Goal: Communication & Community: Share content

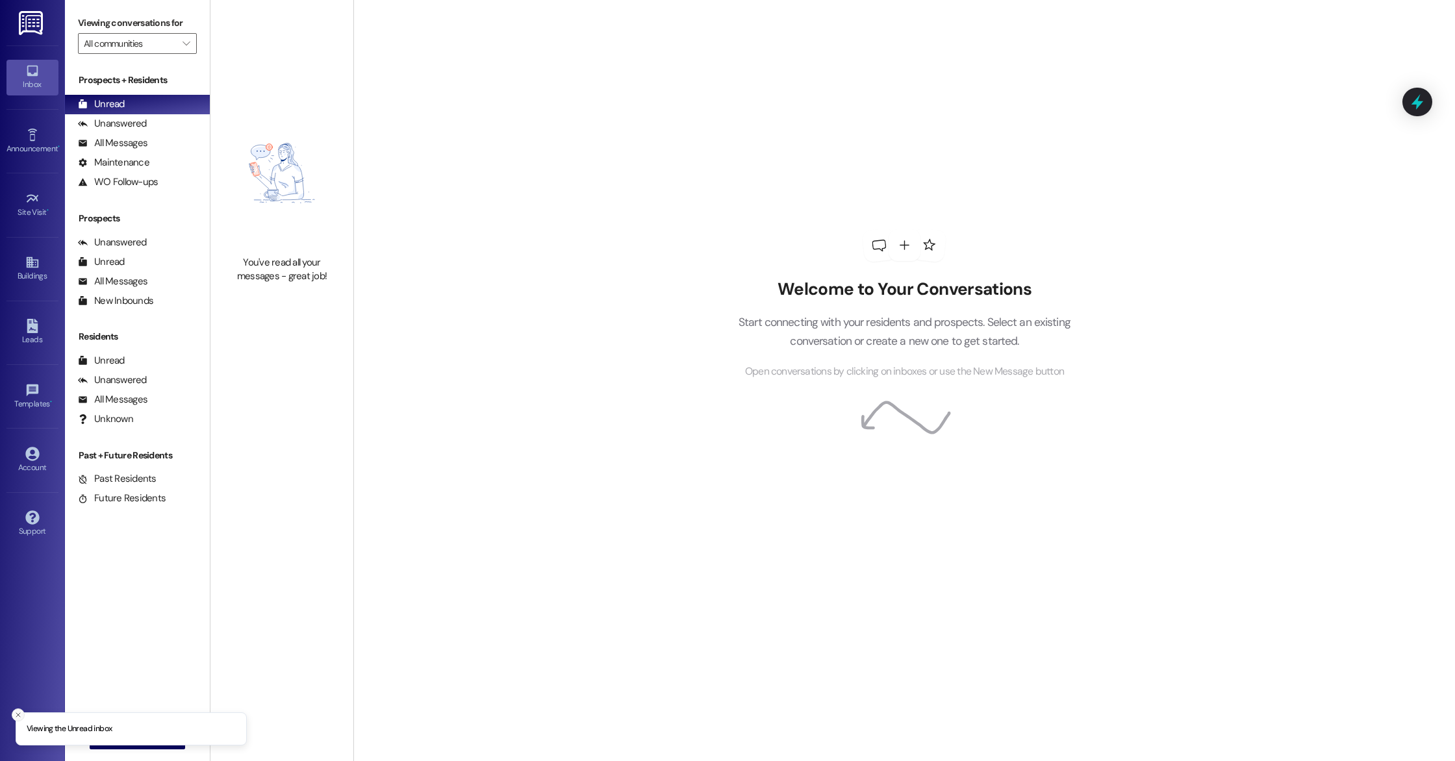
click at [16, 710] on button "Close toast" at bounding box center [18, 715] width 13 height 13
click at [140, 735] on span "New Message" at bounding box center [144, 739] width 53 height 14
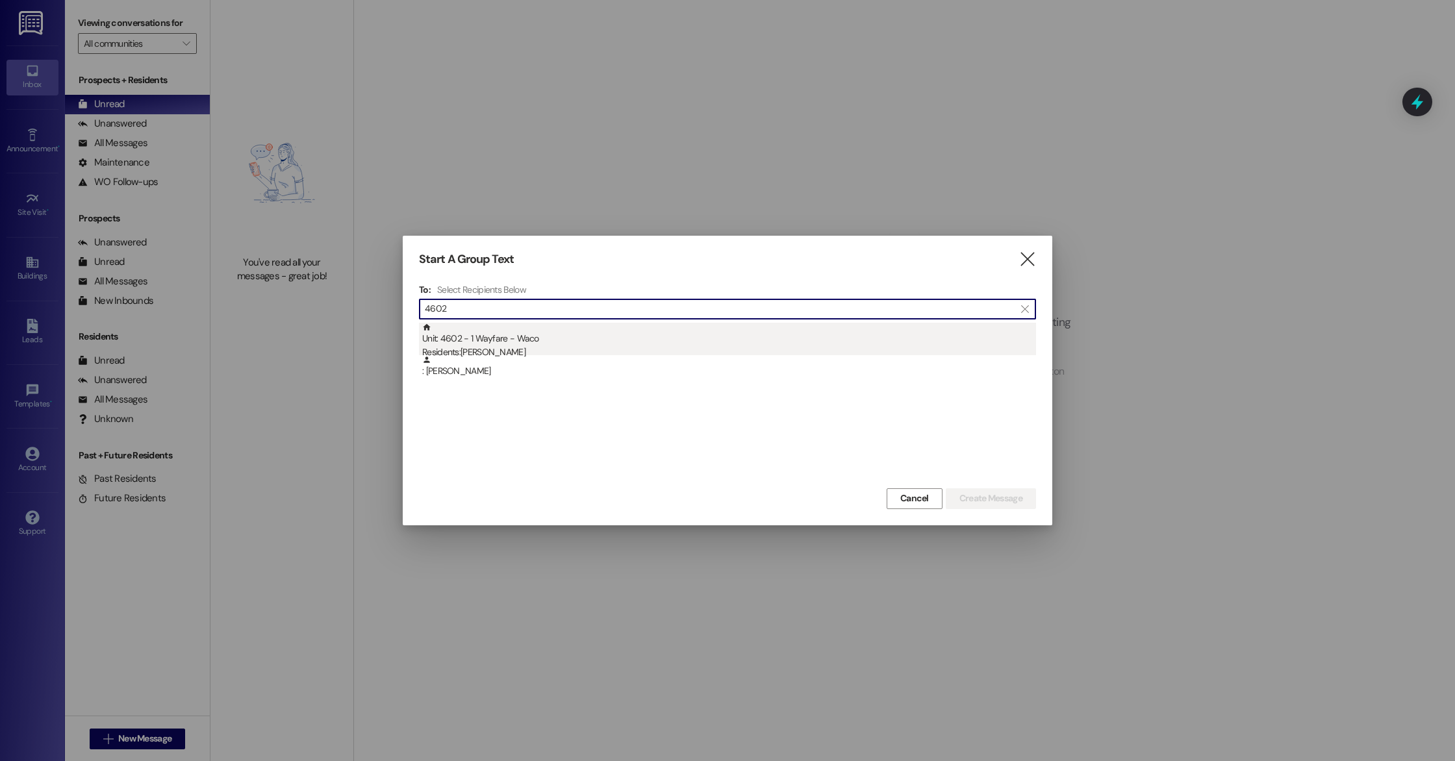
type input "4602"
click at [567, 350] on div "Residents: [PERSON_NAME]" at bounding box center [729, 353] width 614 height 14
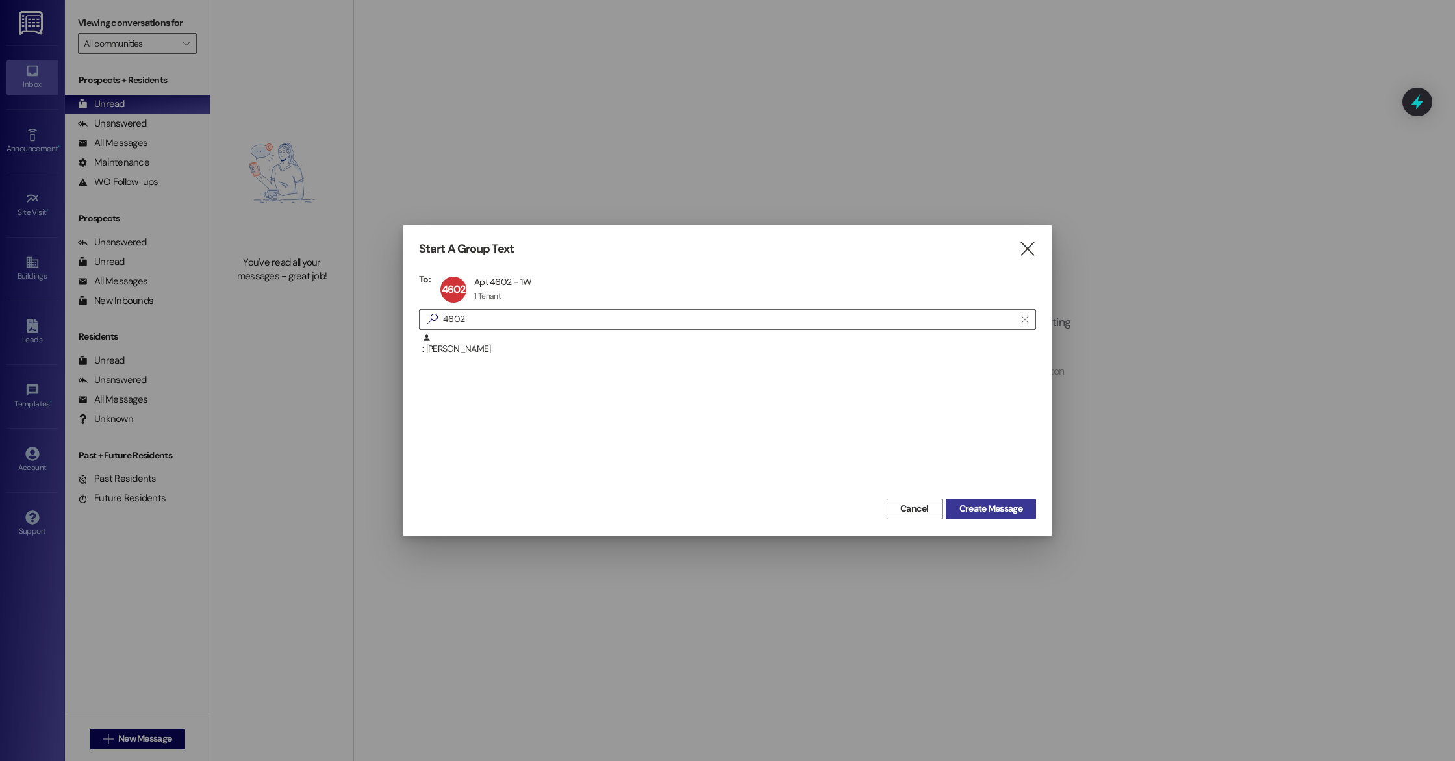
click at [1012, 509] on span "Create Message" at bounding box center [991, 509] width 63 height 14
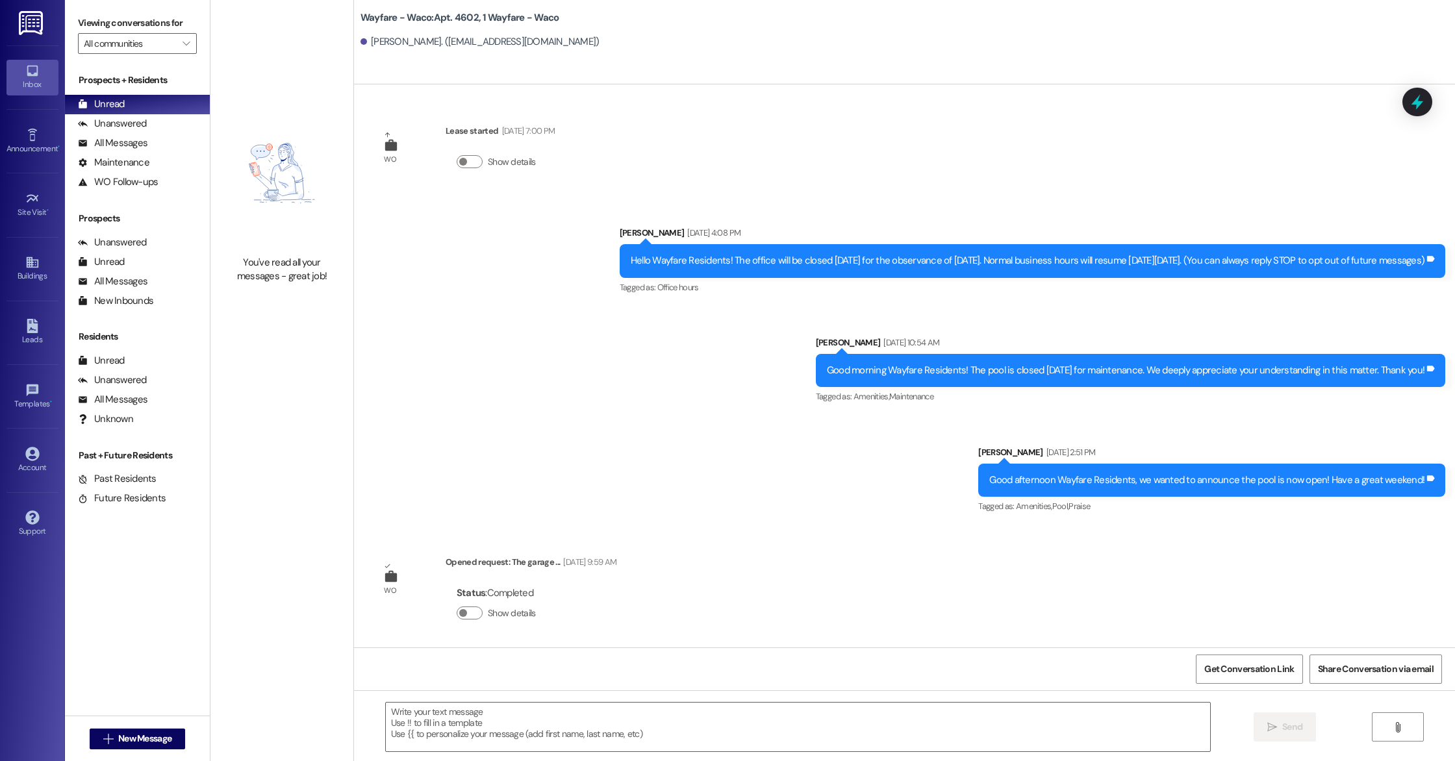
scroll to position [3433, 0]
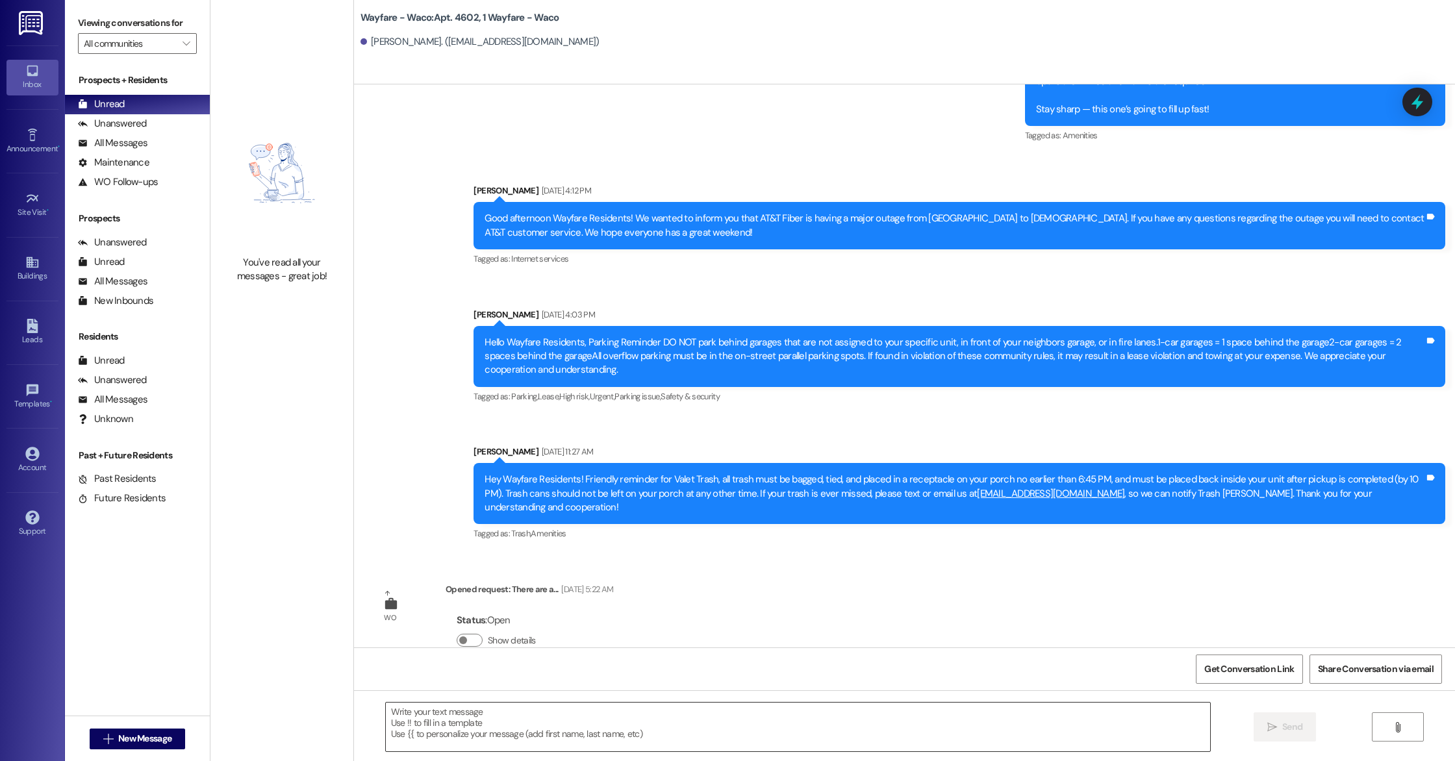
click at [502, 713] on textarea at bounding box center [798, 727] width 825 height 49
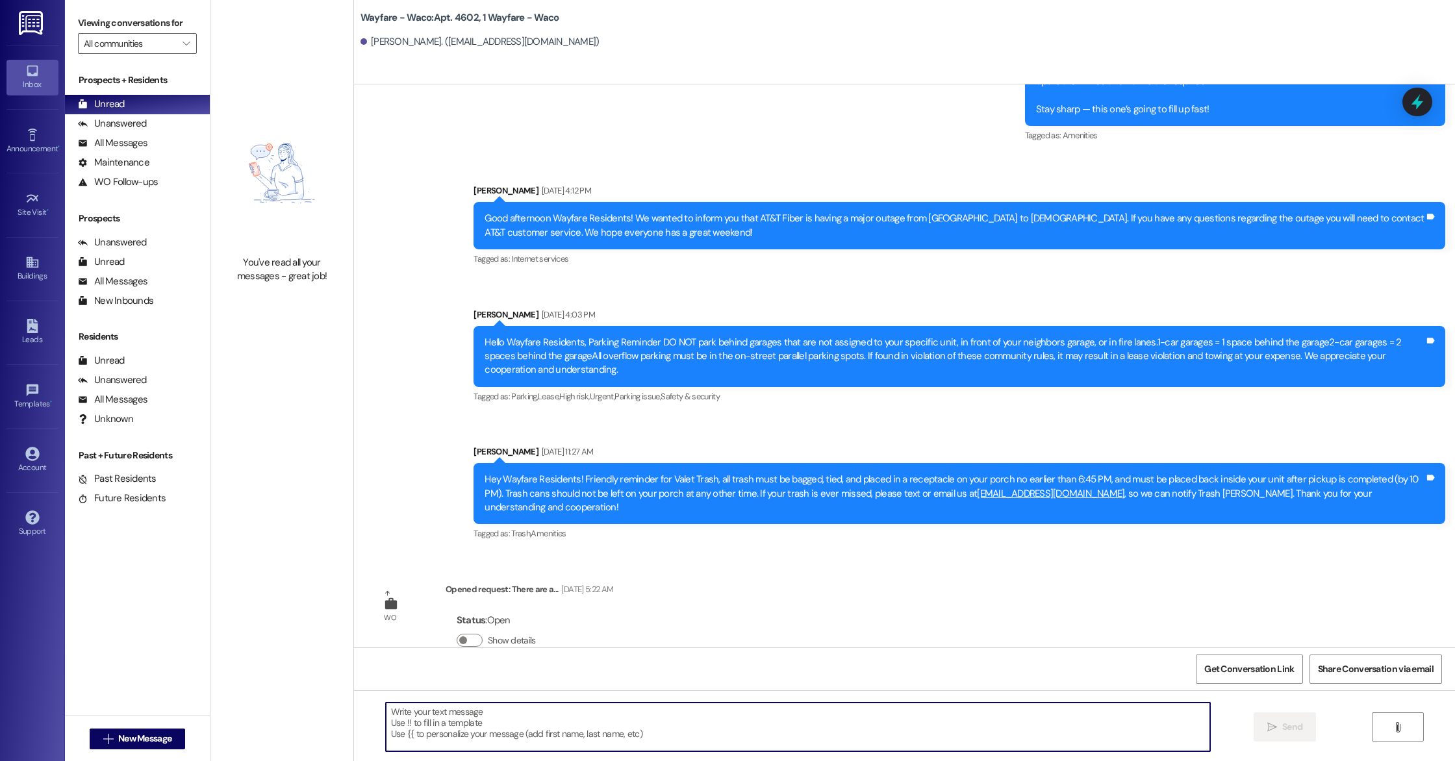
paste textarea "Hello, this is a friendly reminder that pest control will be on-site [DATE]. Pl…"
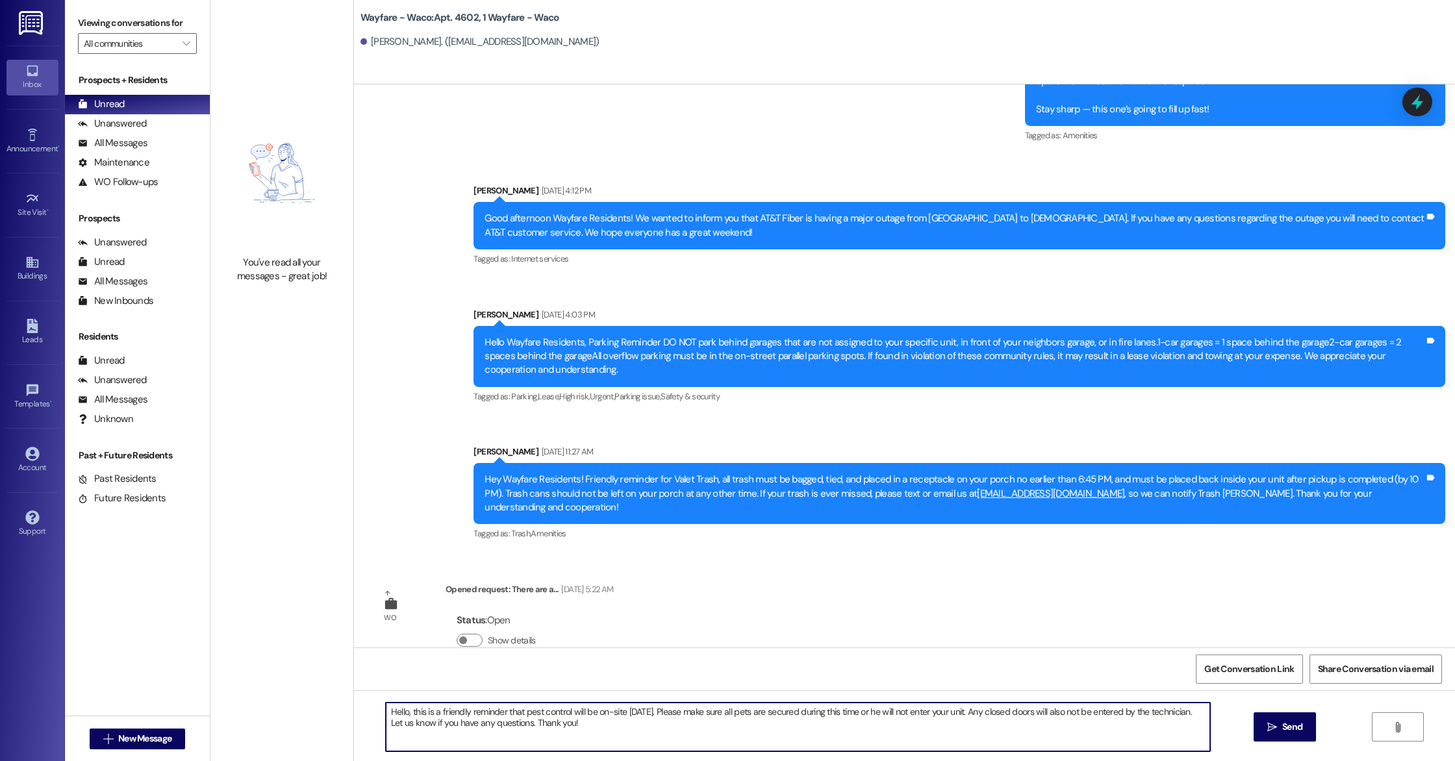
click at [400, 712] on textarea "Hello, this is a friendly reminder that pest control will be on-site [DATE]. Pl…" at bounding box center [798, 727] width 825 height 49
click at [646, 732] on textarea "Hello [PERSON_NAME], this is a friendly reminder that pest control will be on-s…" at bounding box center [798, 727] width 825 height 49
type textarea "Hello [PERSON_NAME], this is a friendly reminder that pest control will be on-s…"
click at [1285, 730] on span "Send" at bounding box center [1293, 728] width 20 height 14
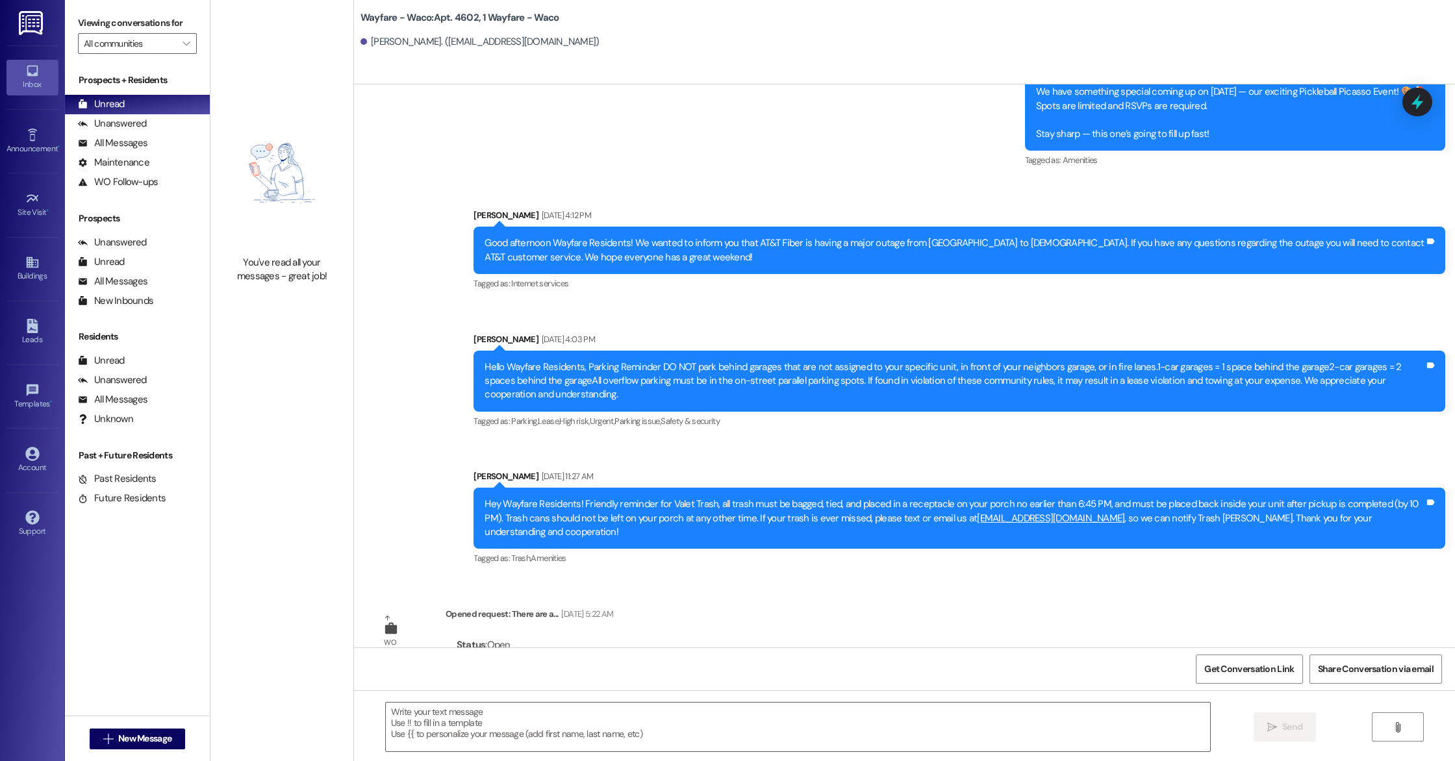
scroll to position [3537, 0]
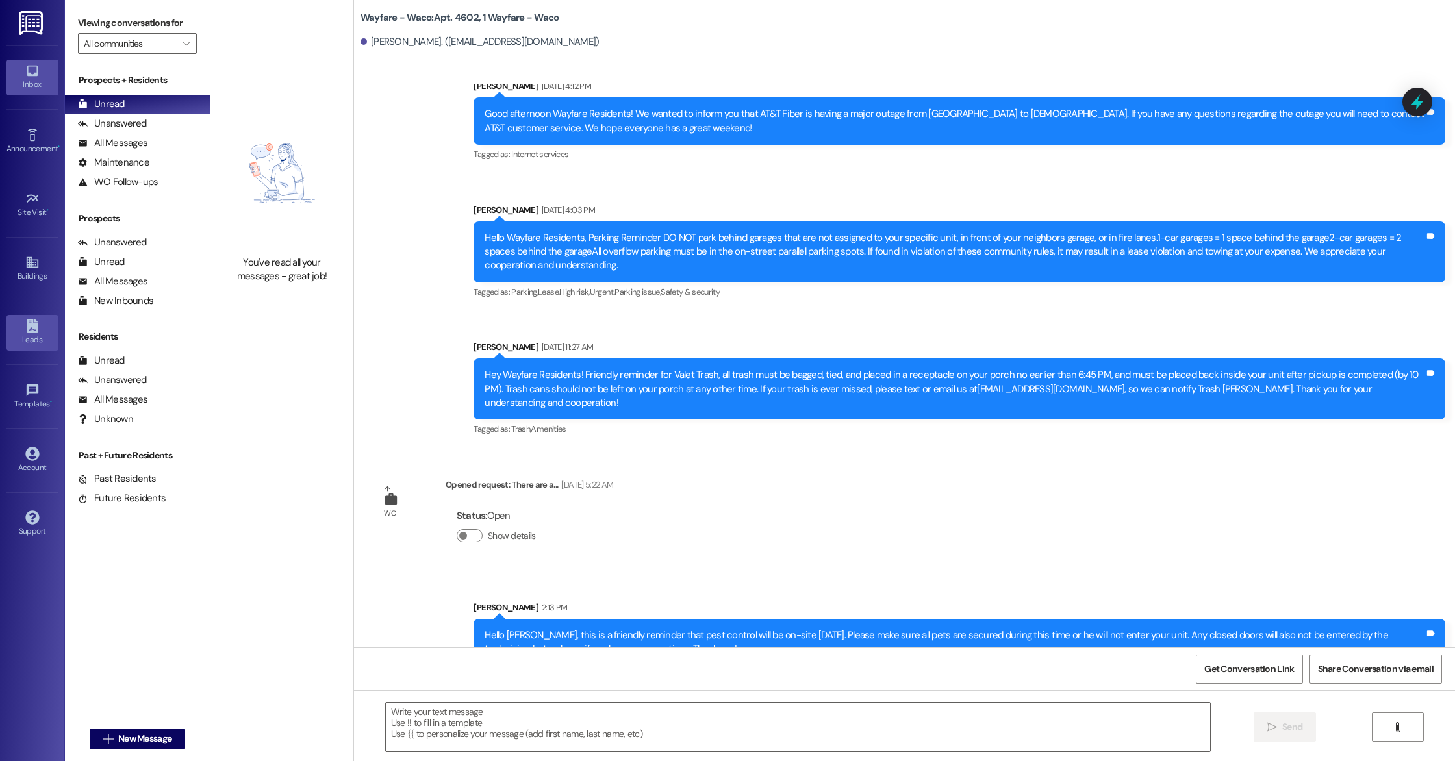
click at [27, 317] on link "Leads" at bounding box center [32, 332] width 52 height 35
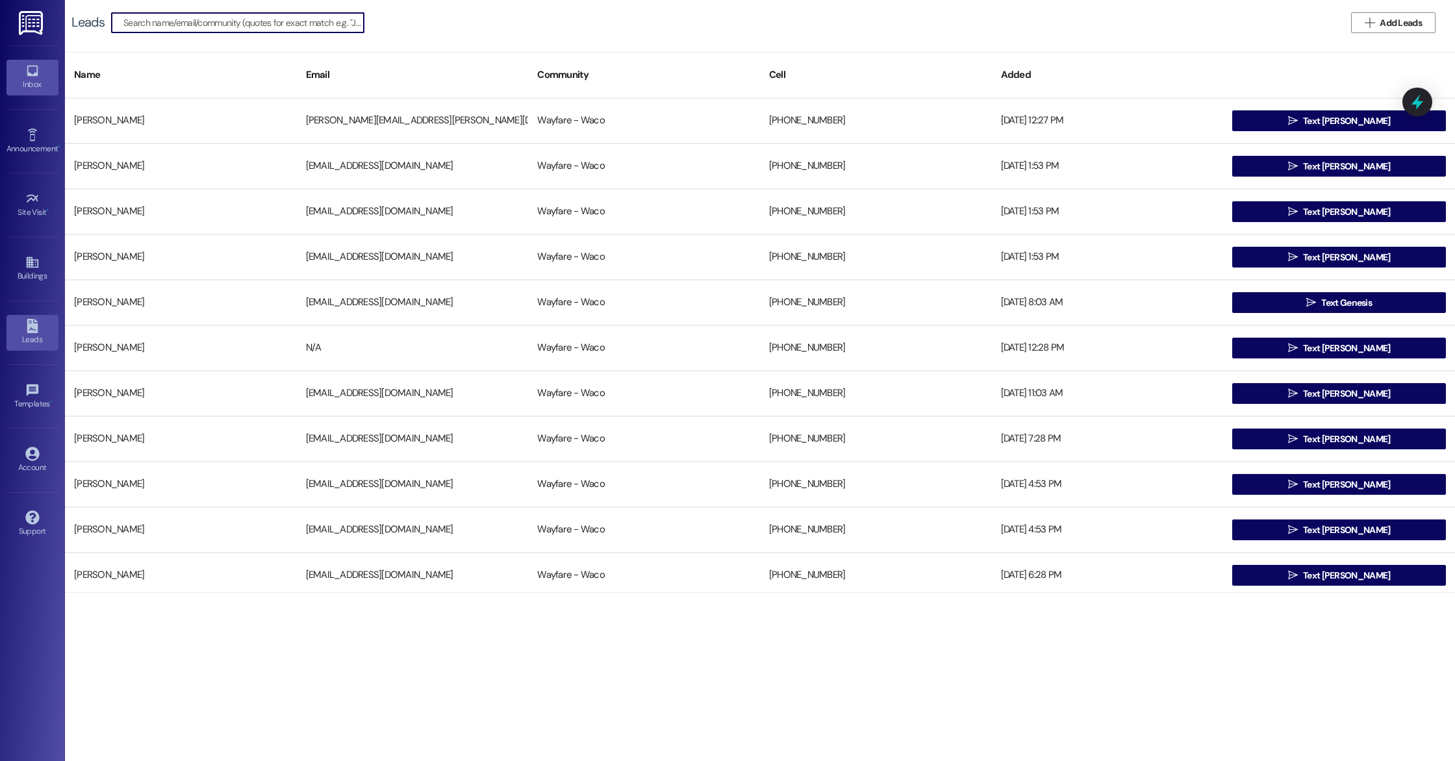
click at [31, 83] on div "Inbox" at bounding box center [32, 84] width 65 height 13
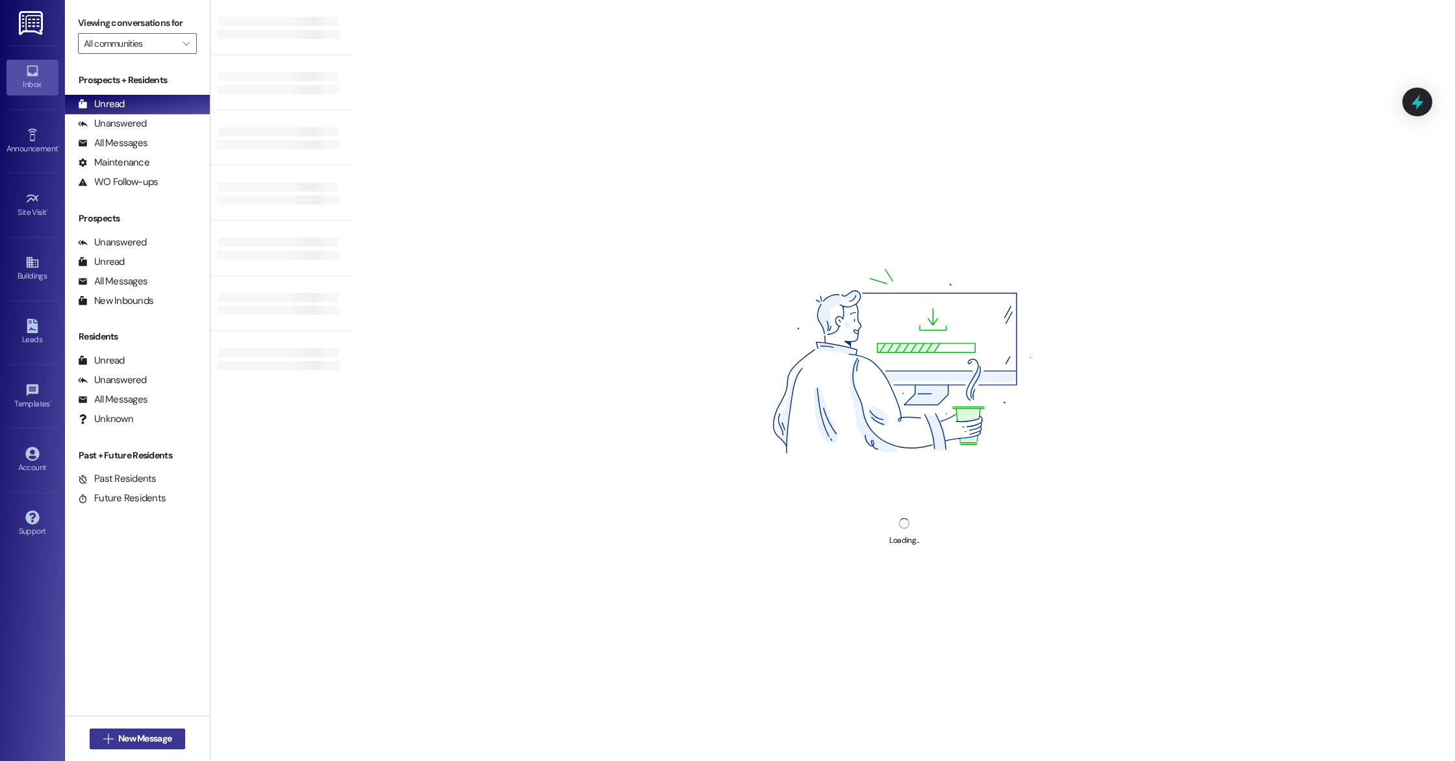
click at [150, 744] on span "New Message" at bounding box center [144, 739] width 53 height 14
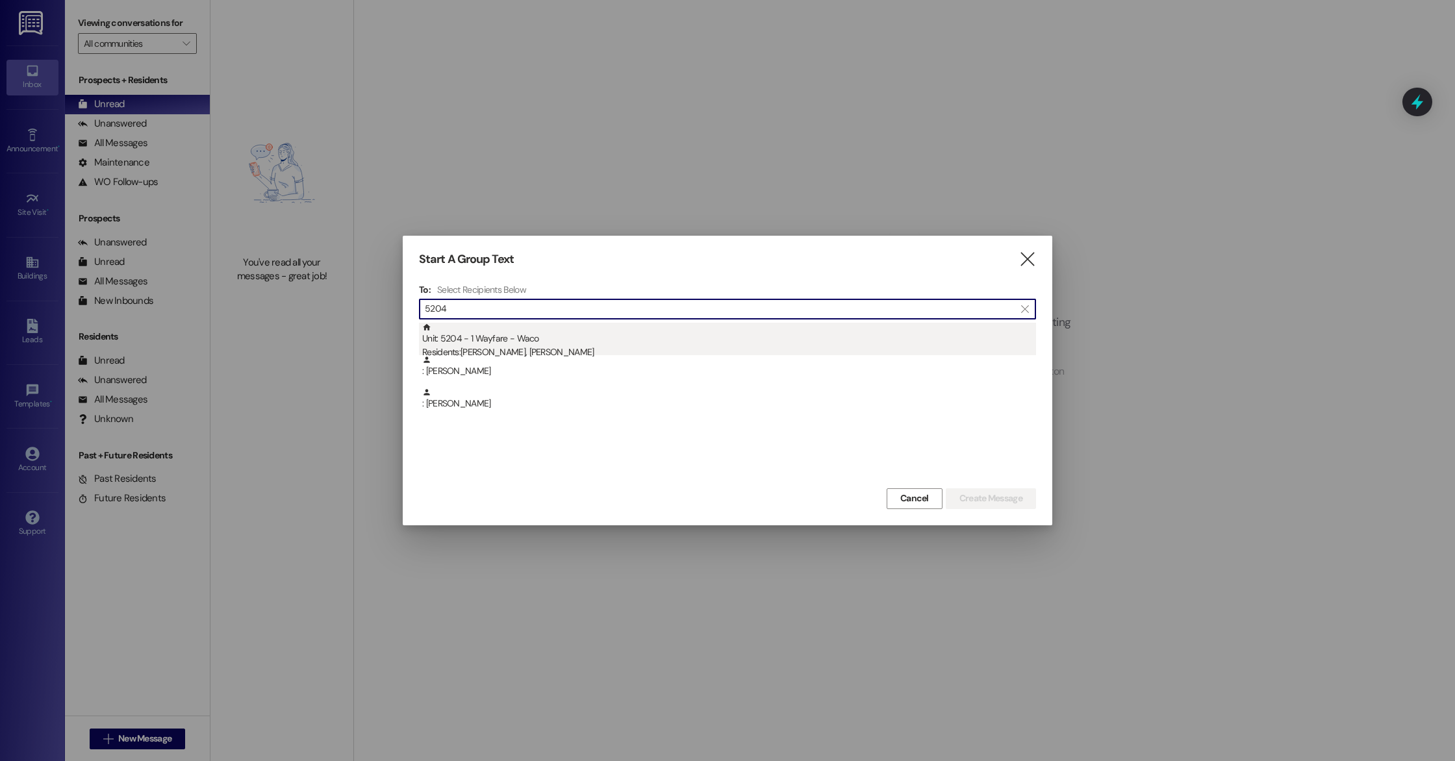
type input "5204"
click at [504, 348] on div "Residents: [PERSON_NAME], [PERSON_NAME]" at bounding box center [729, 353] width 614 height 14
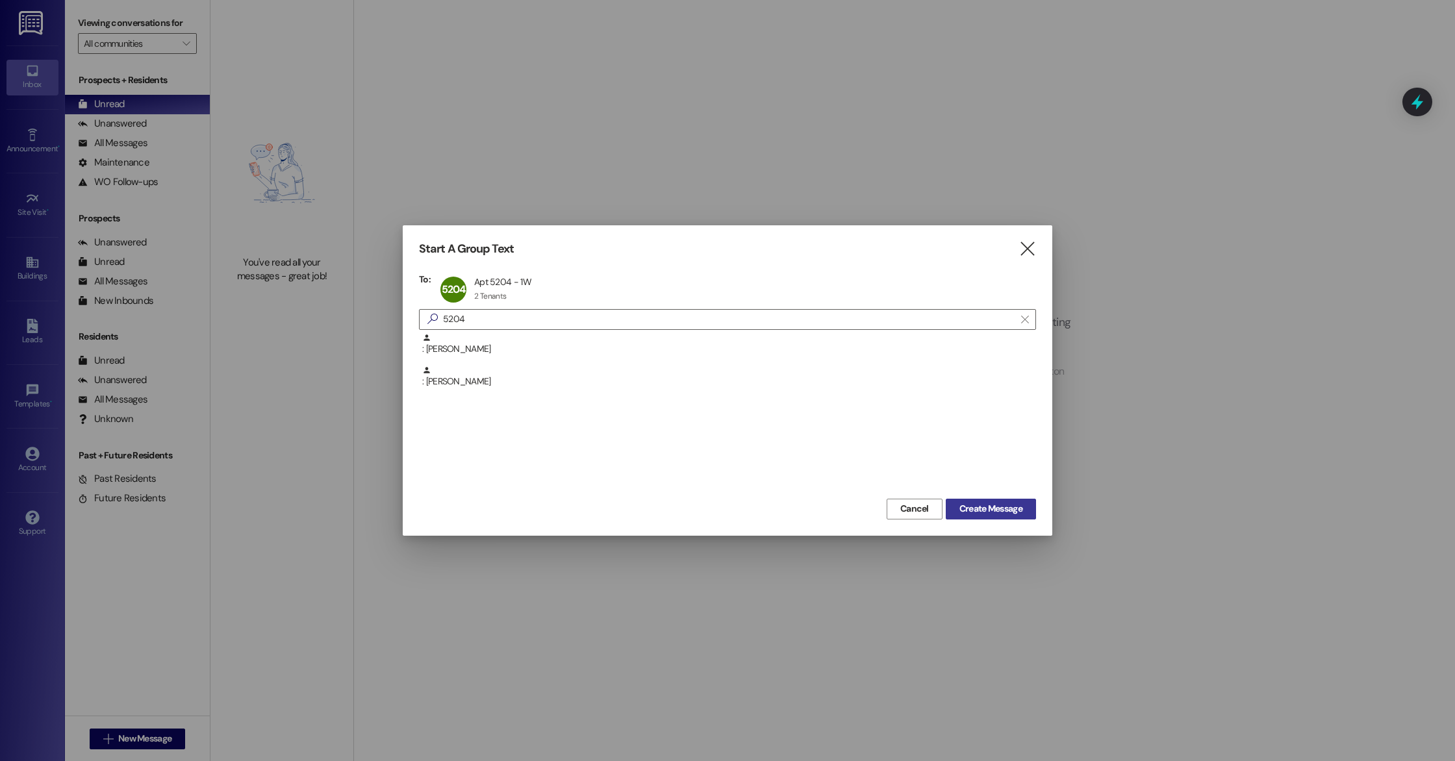
click at [980, 504] on span "Create Message" at bounding box center [991, 509] width 63 height 14
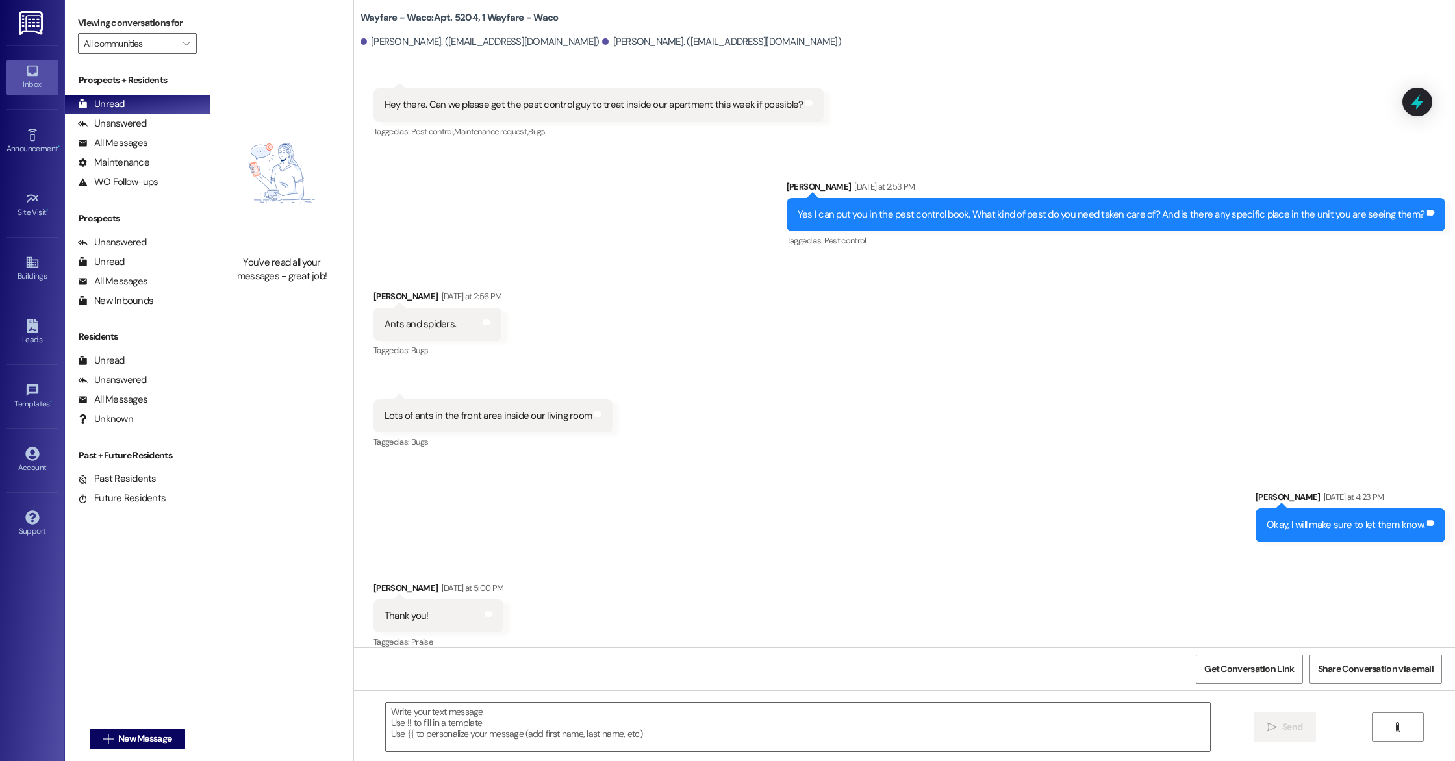
scroll to position [3099, 0]
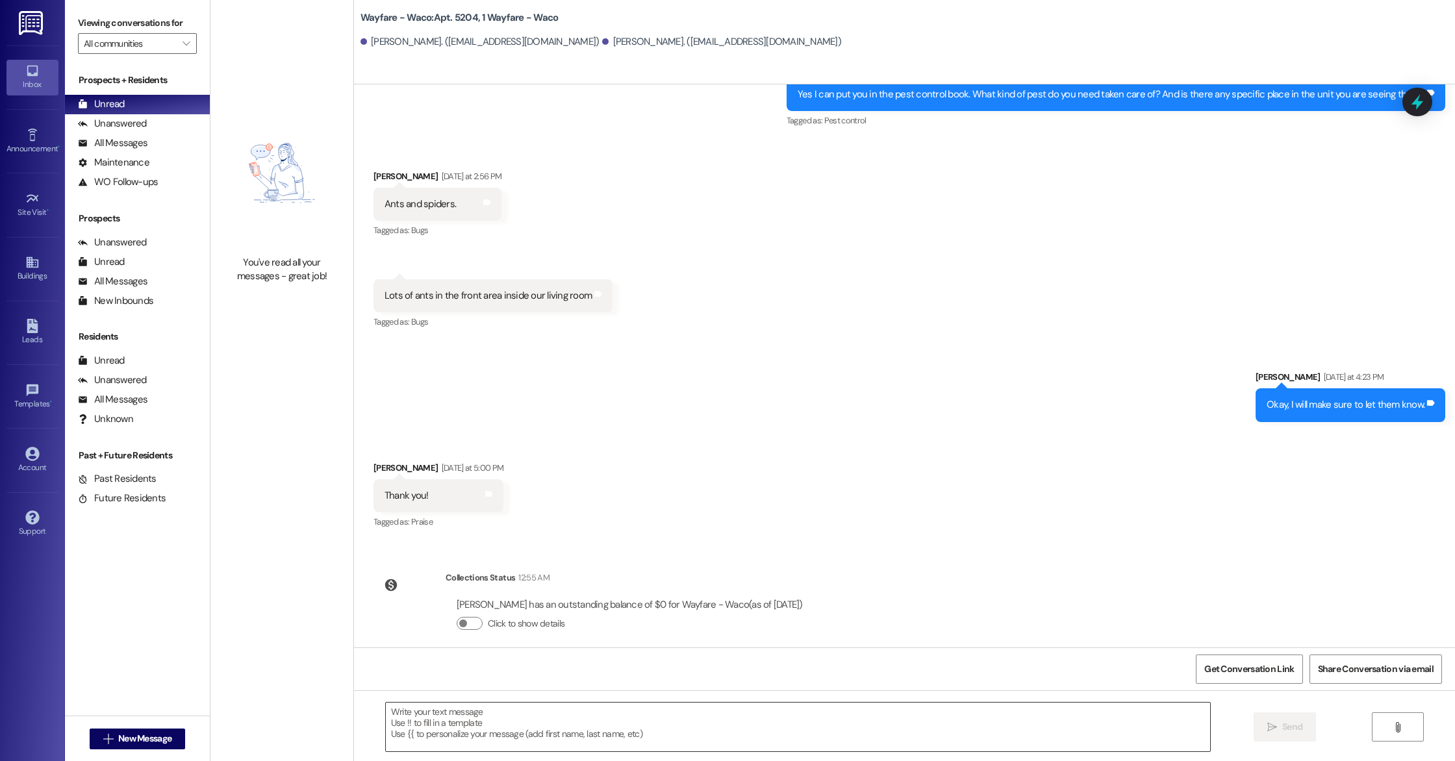
click at [455, 717] on textarea at bounding box center [798, 727] width 825 height 49
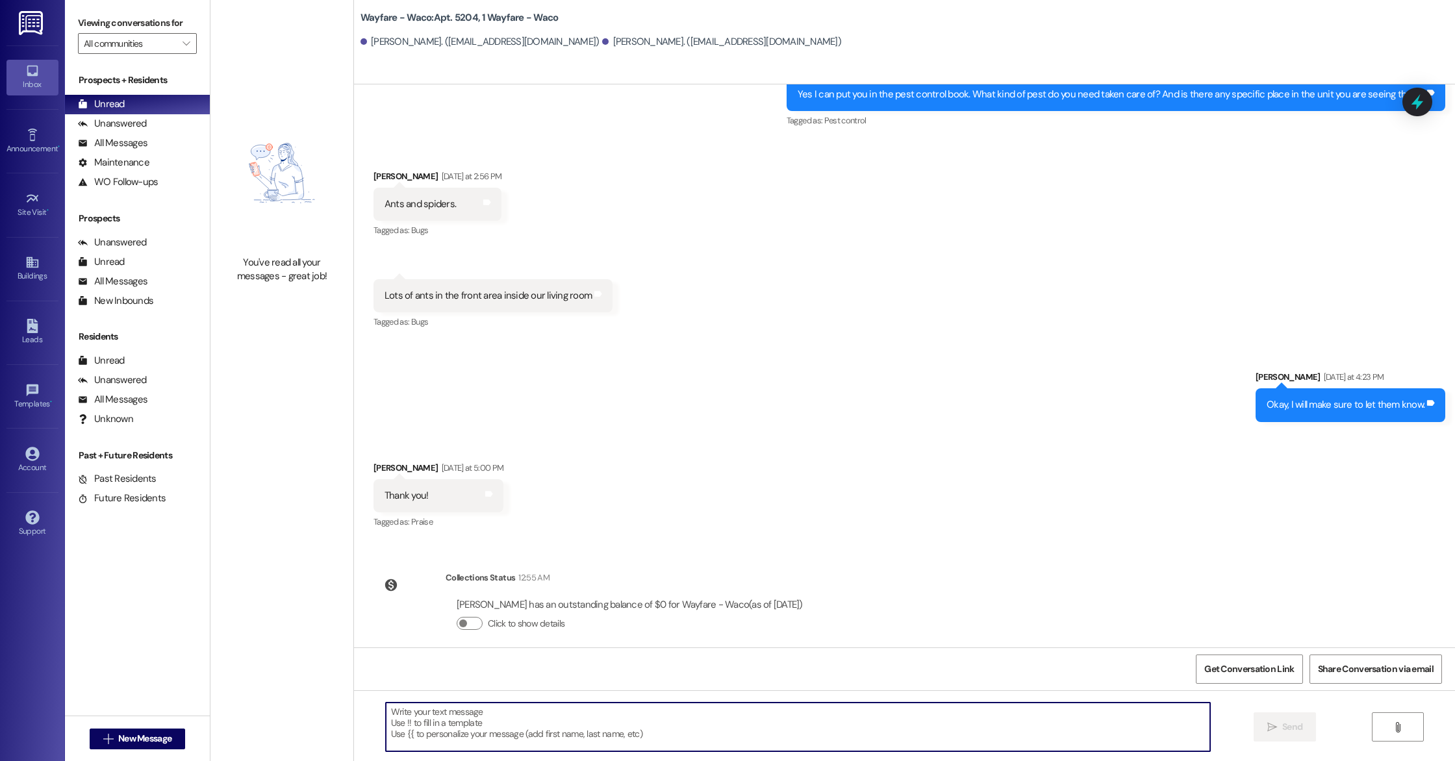
paste textarea "Hello, this is a friendly reminder that pest control will be on-site [DATE]. Pl…"
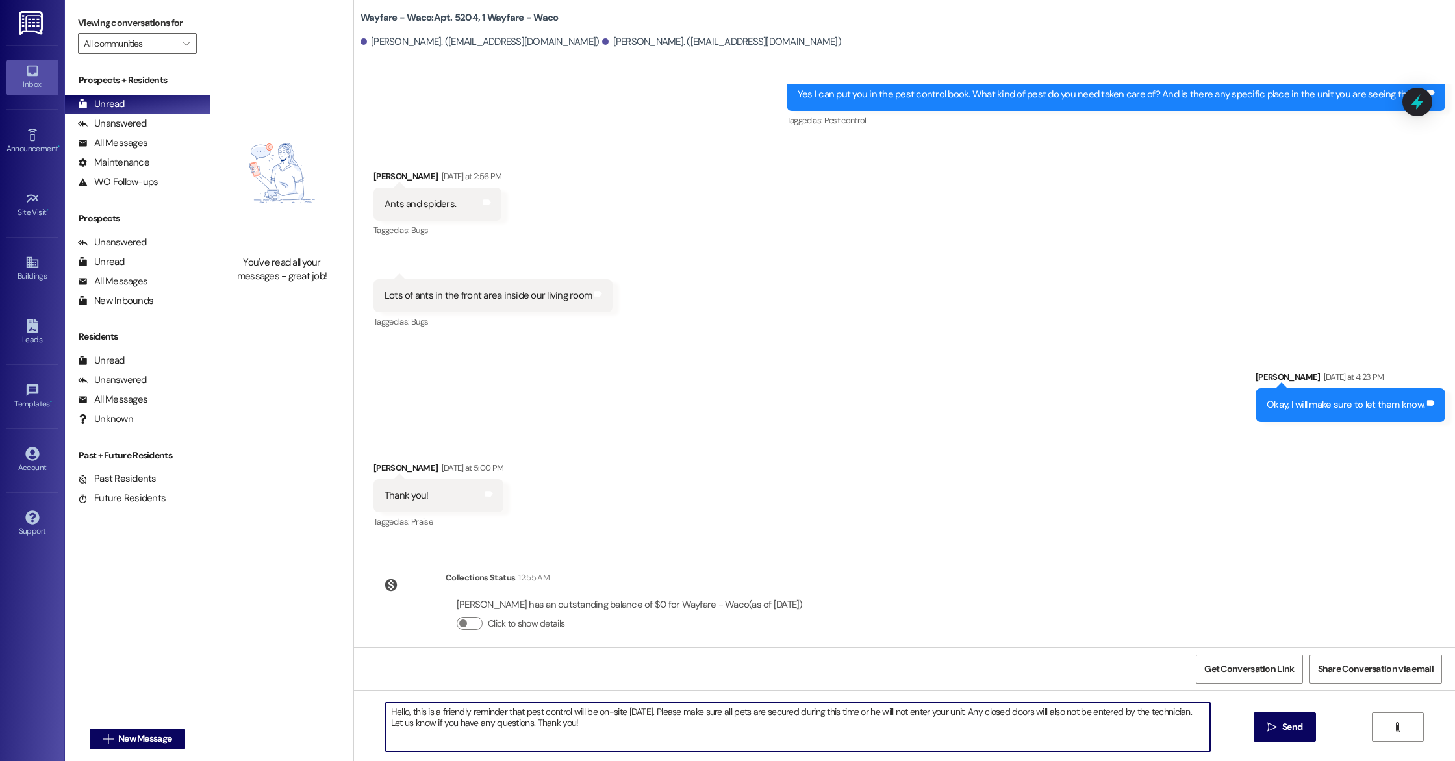
click at [398, 713] on textarea "Hello, this is a friendly reminder that pest control will be on-site [DATE]. Pl…" at bounding box center [798, 727] width 825 height 49
click at [663, 719] on textarea "Hello [PERSON_NAME] and [PERSON_NAME], this is a friendly reminder that pest co…" at bounding box center [798, 727] width 825 height 49
type textarea "Hello [PERSON_NAME] and [PERSON_NAME], this is a friendly reminder that pest co…"
click at [1277, 725] on span " Send" at bounding box center [1285, 728] width 41 height 14
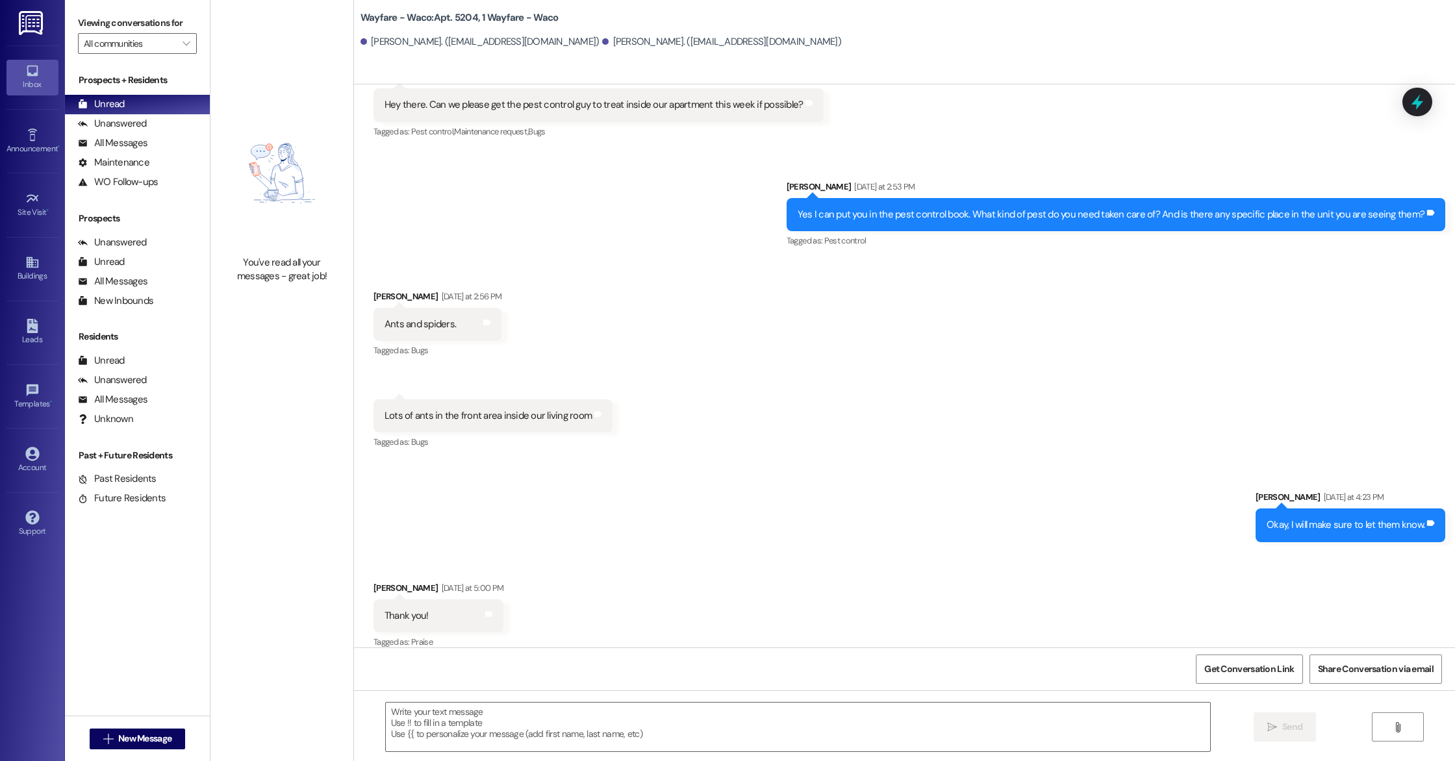
scroll to position [3203, 0]
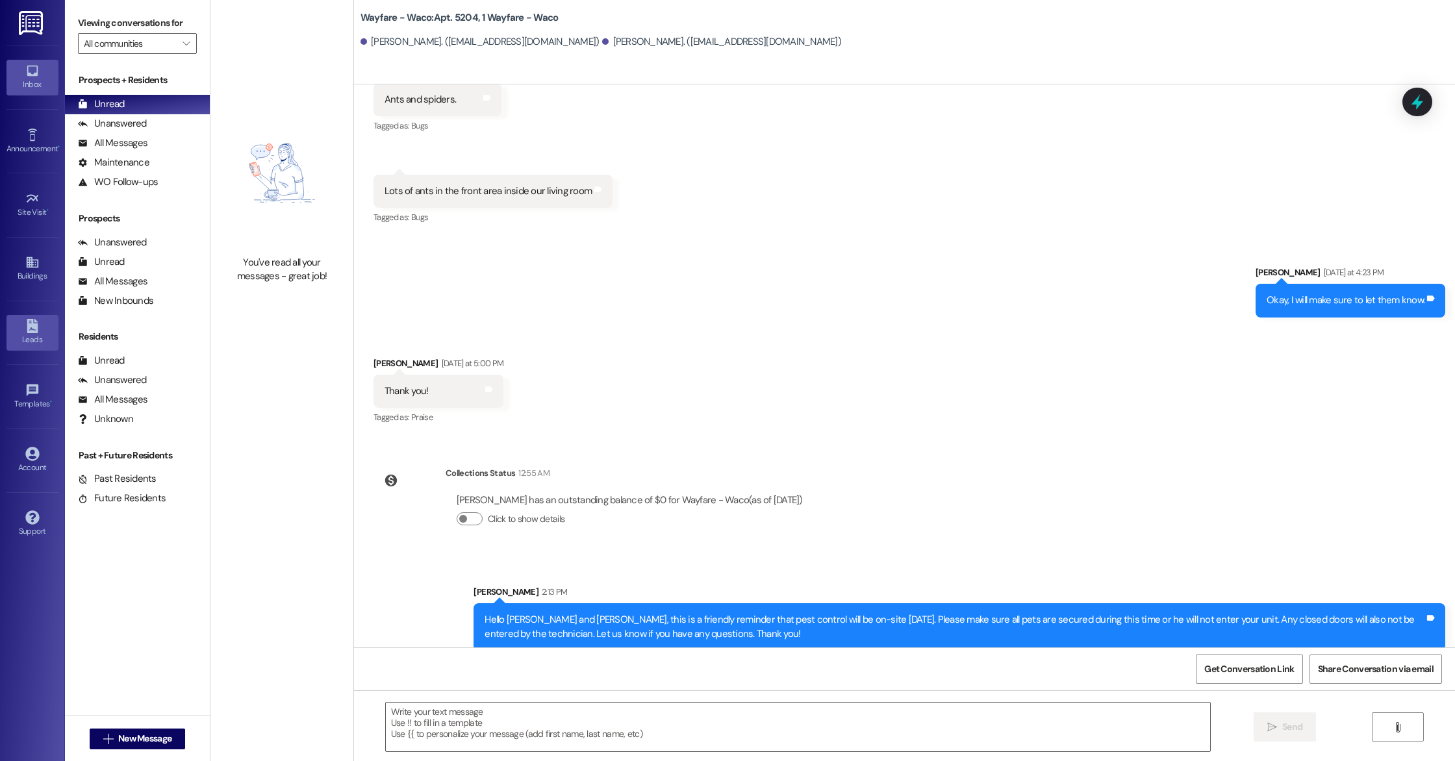
click at [33, 331] on icon at bounding box center [32, 326] width 11 height 14
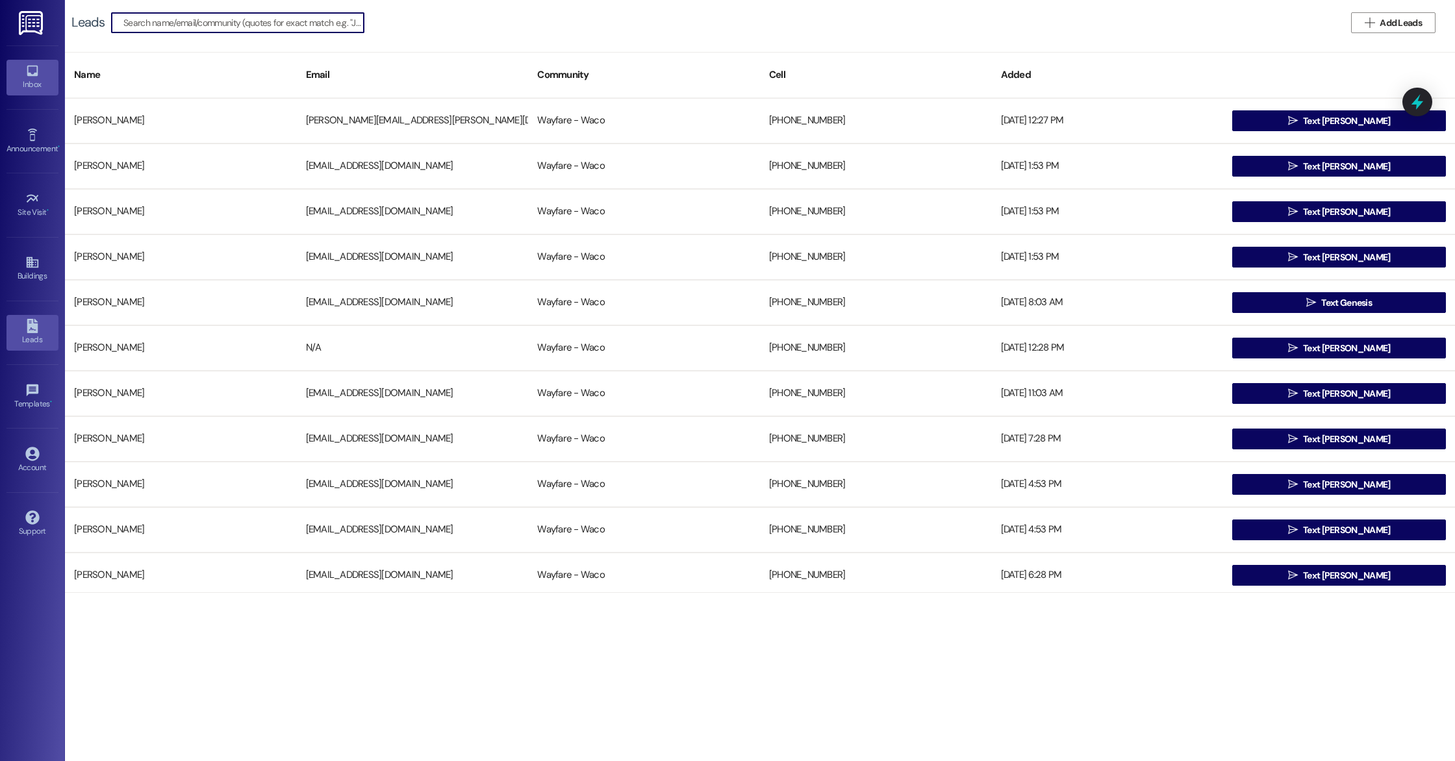
click at [34, 72] on icon at bounding box center [32, 71] width 14 height 14
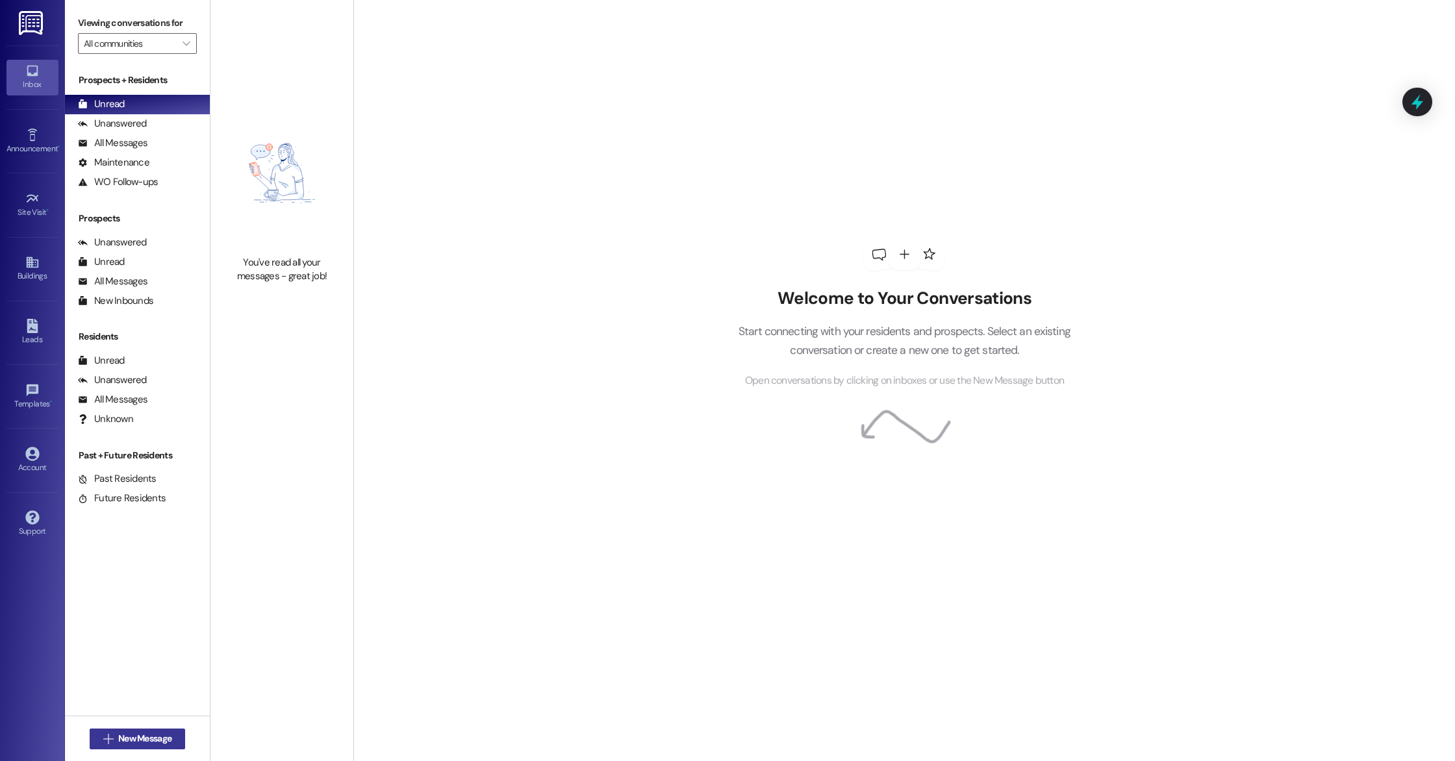
click at [151, 740] on span "New Message" at bounding box center [144, 739] width 53 height 14
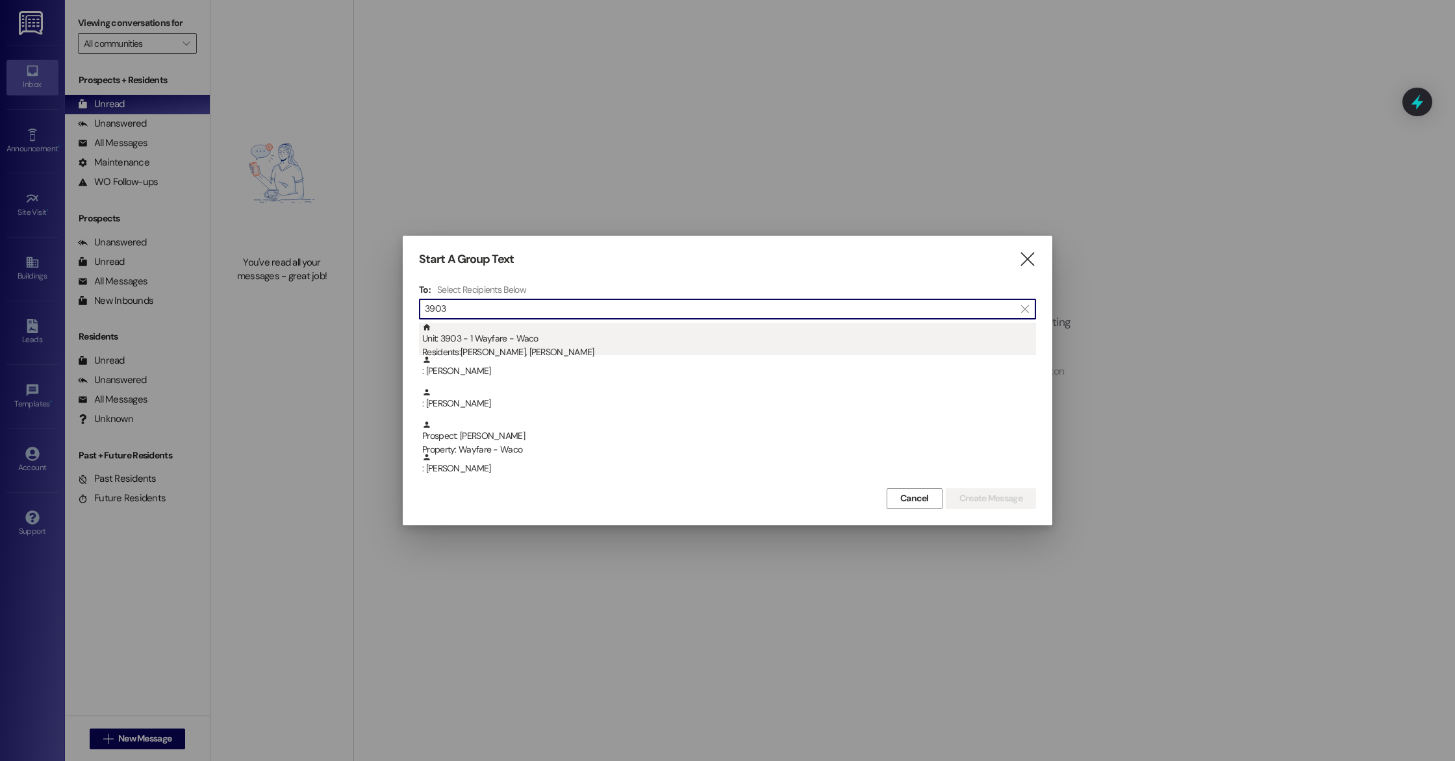
type input "3903"
click at [553, 344] on div "Unit: 3903 - 1 Wayfare - Waco Residents: [PERSON_NAME], [PERSON_NAME]" at bounding box center [729, 341] width 614 height 37
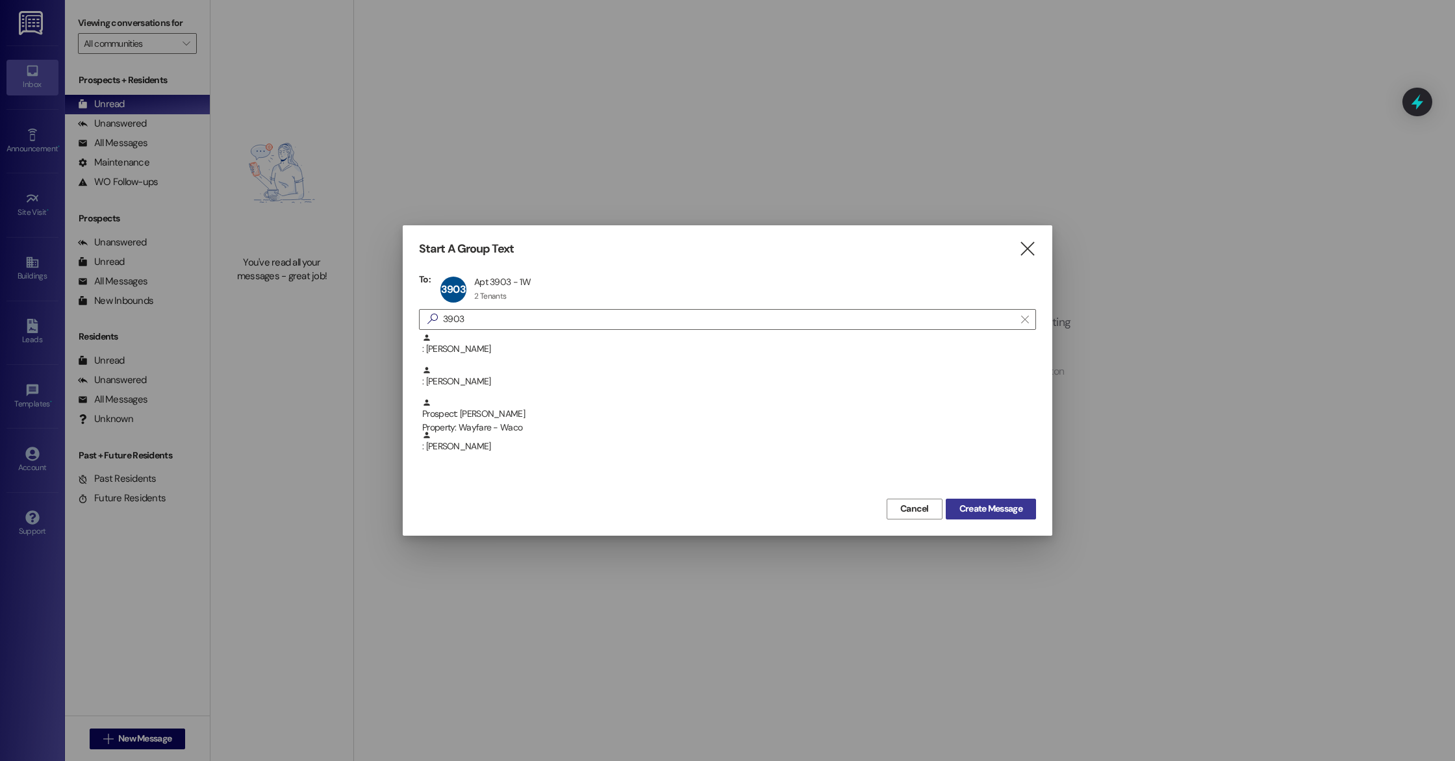
click at [973, 510] on span "Create Message" at bounding box center [991, 509] width 63 height 14
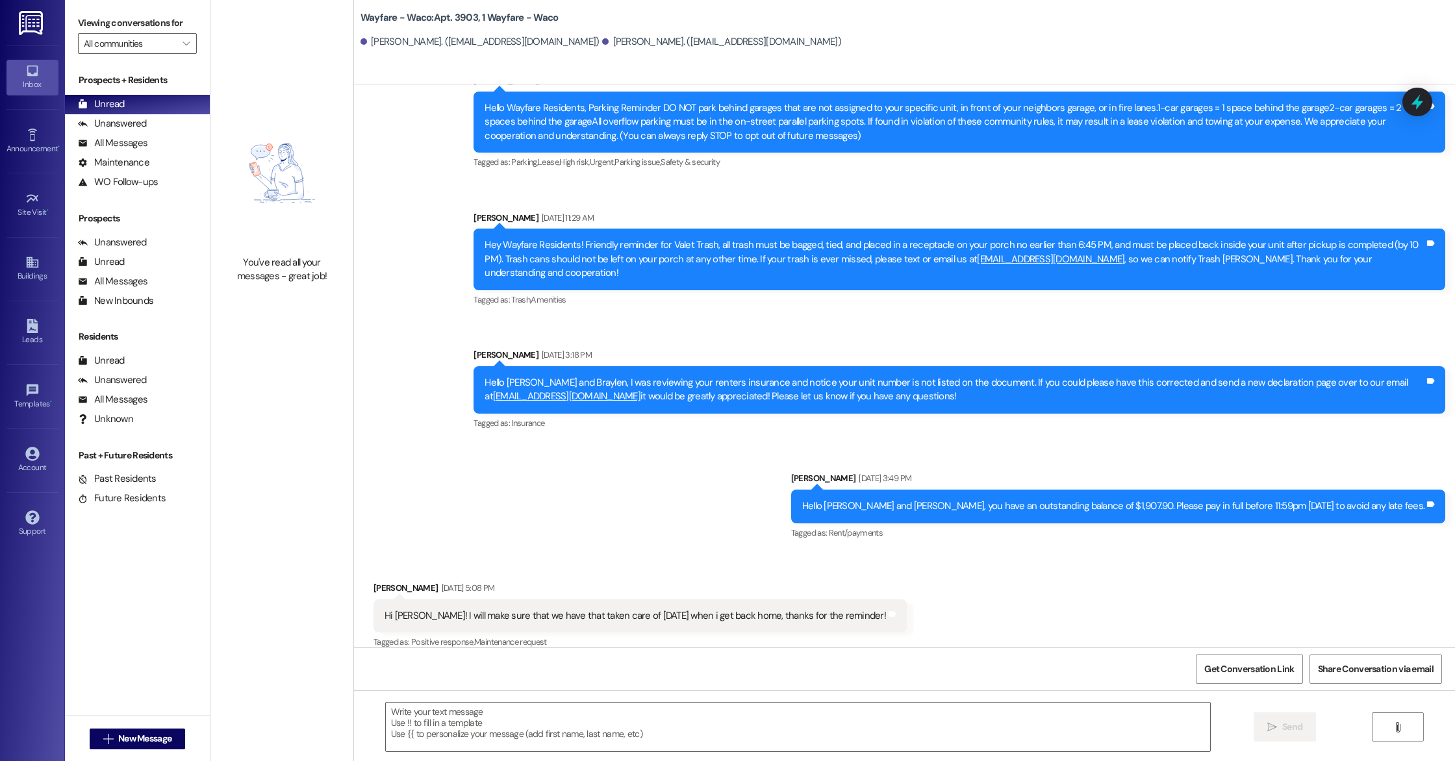
scroll to position [371, 0]
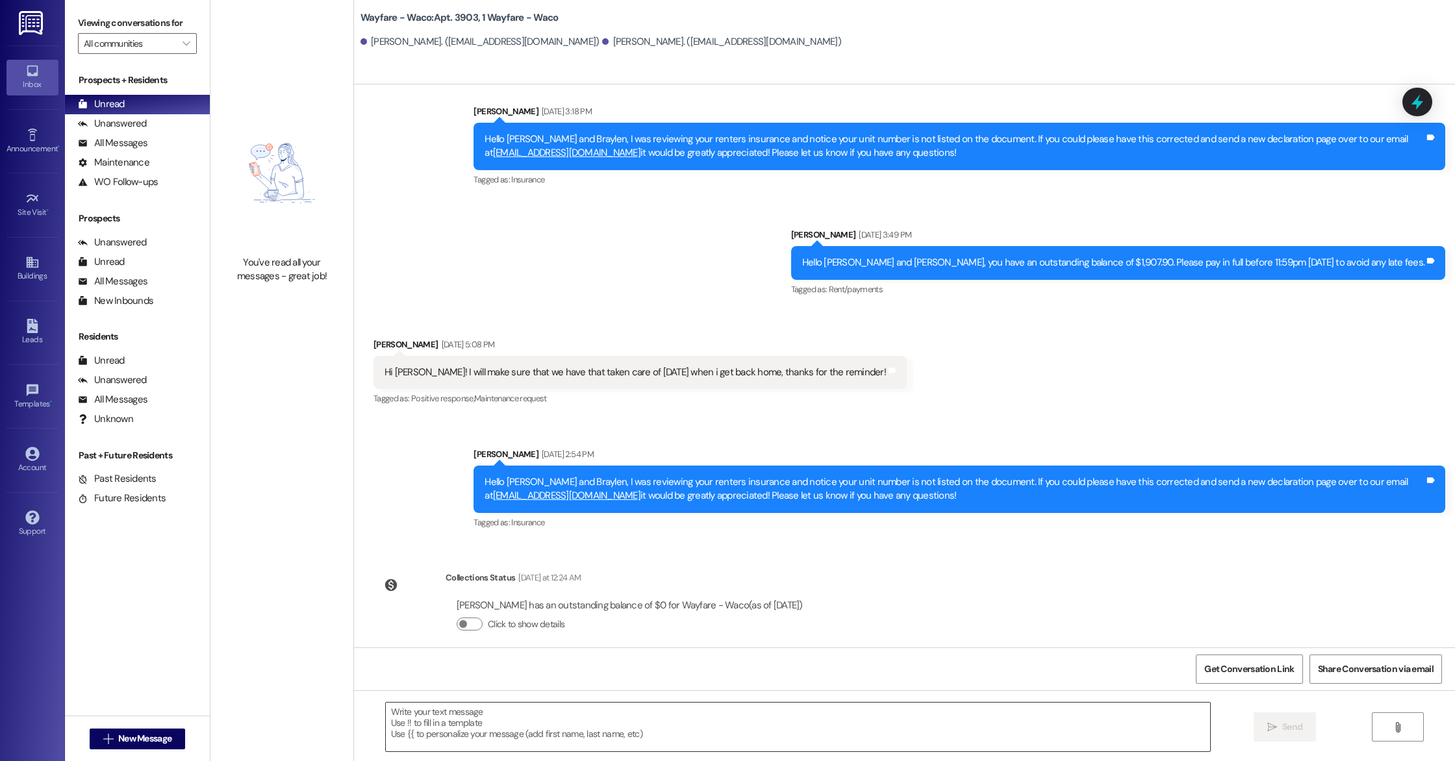
click at [505, 732] on textarea at bounding box center [798, 727] width 825 height 49
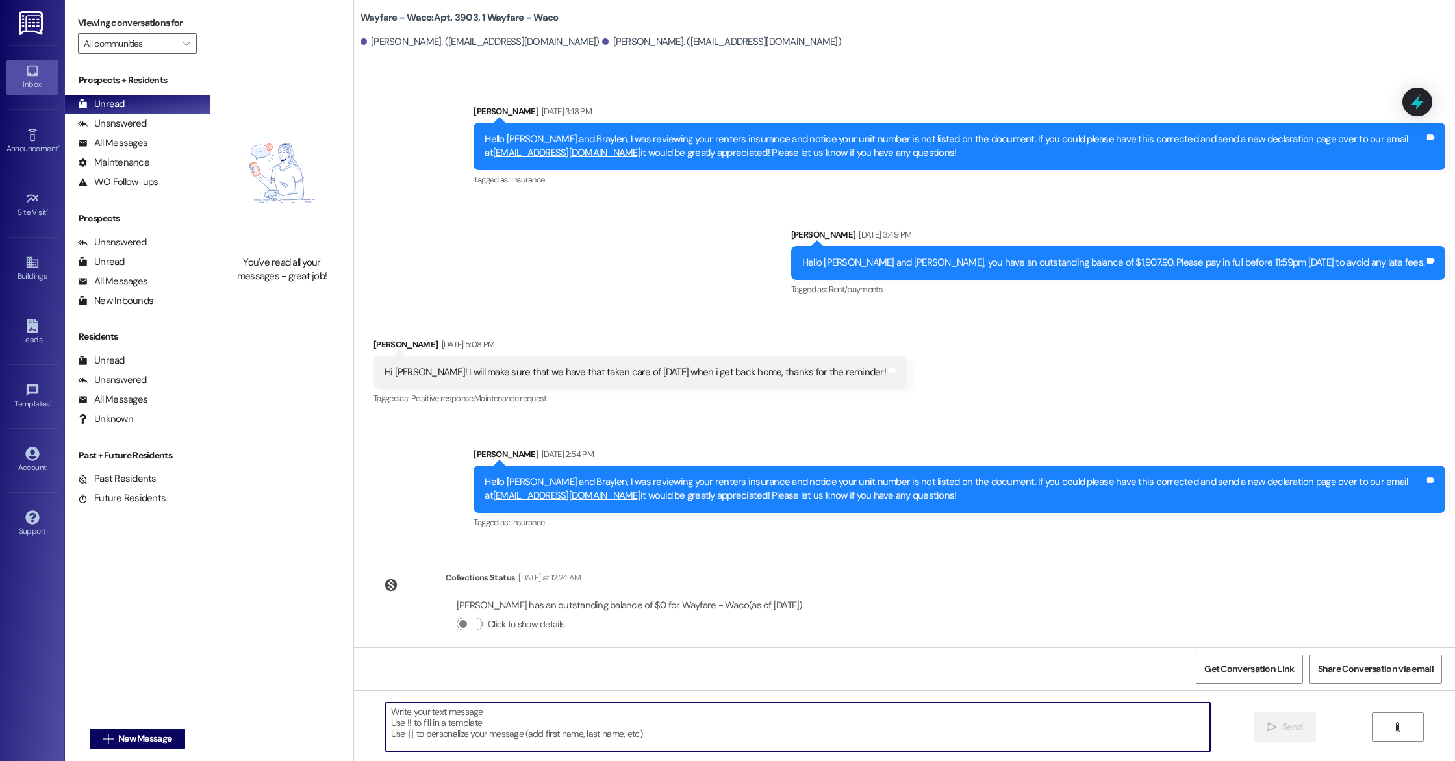
paste textarea "Hello, this is a friendly reminder that pest control will be on-site [DATE]. Pl…"
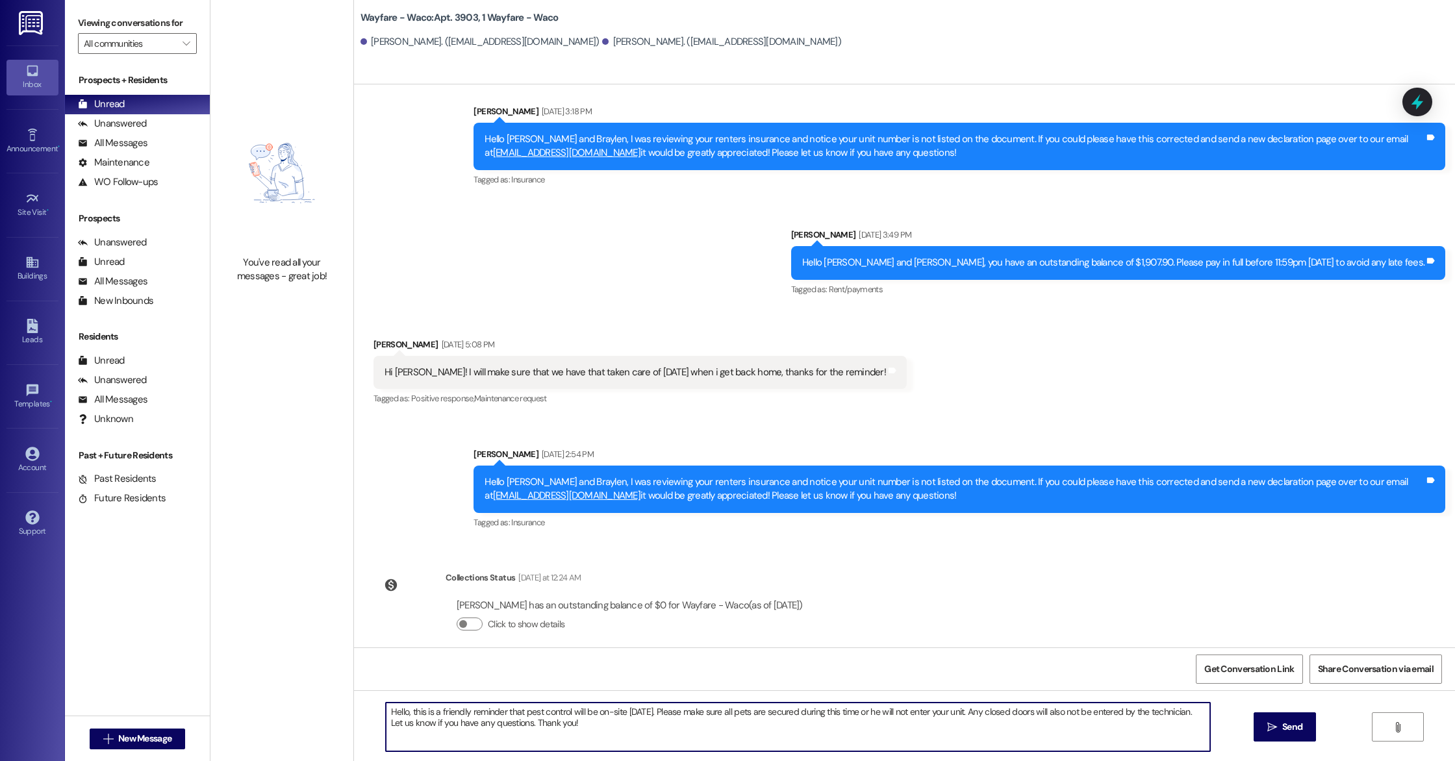
click at [400, 711] on textarea "Hello, this is a friendly reminder that pest control will be on-site [DATE]. Pl…" at bounding box center [798, 727] width 825 height 49
click at [679, 740] on textarea "Hello [PERSON_NAME] and [PERSON_NAME], this is a friendly reminder that pest co…" at bounding box center [798, 727] width 825 height 49
type textarea "Hello [PERSON_NAME] and [PERSON_NAME], this is a friendly reminder that pest co…"
click at [1283, 728] on span "Send" at bounding box center [1293, 728] width 20 height 14
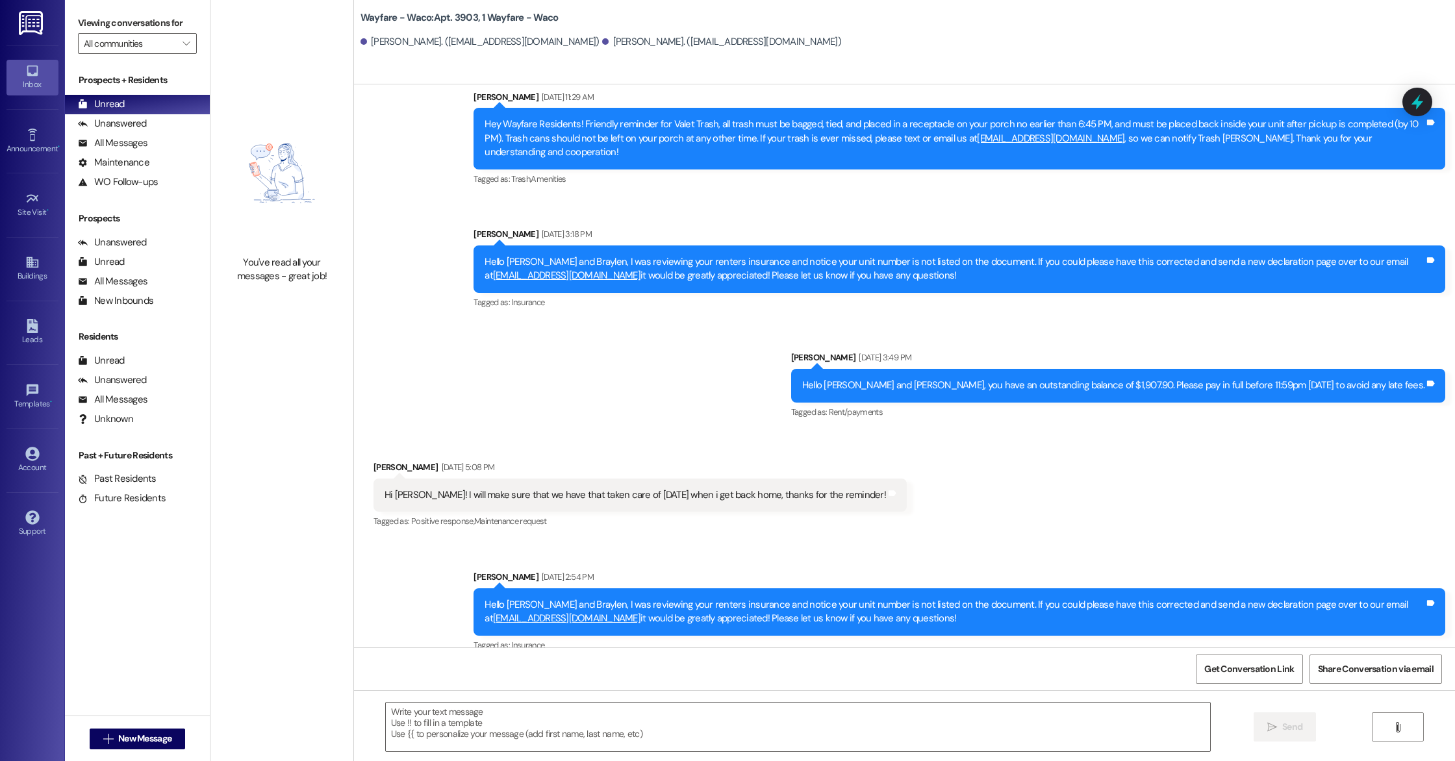
scroll to position [476, 0]
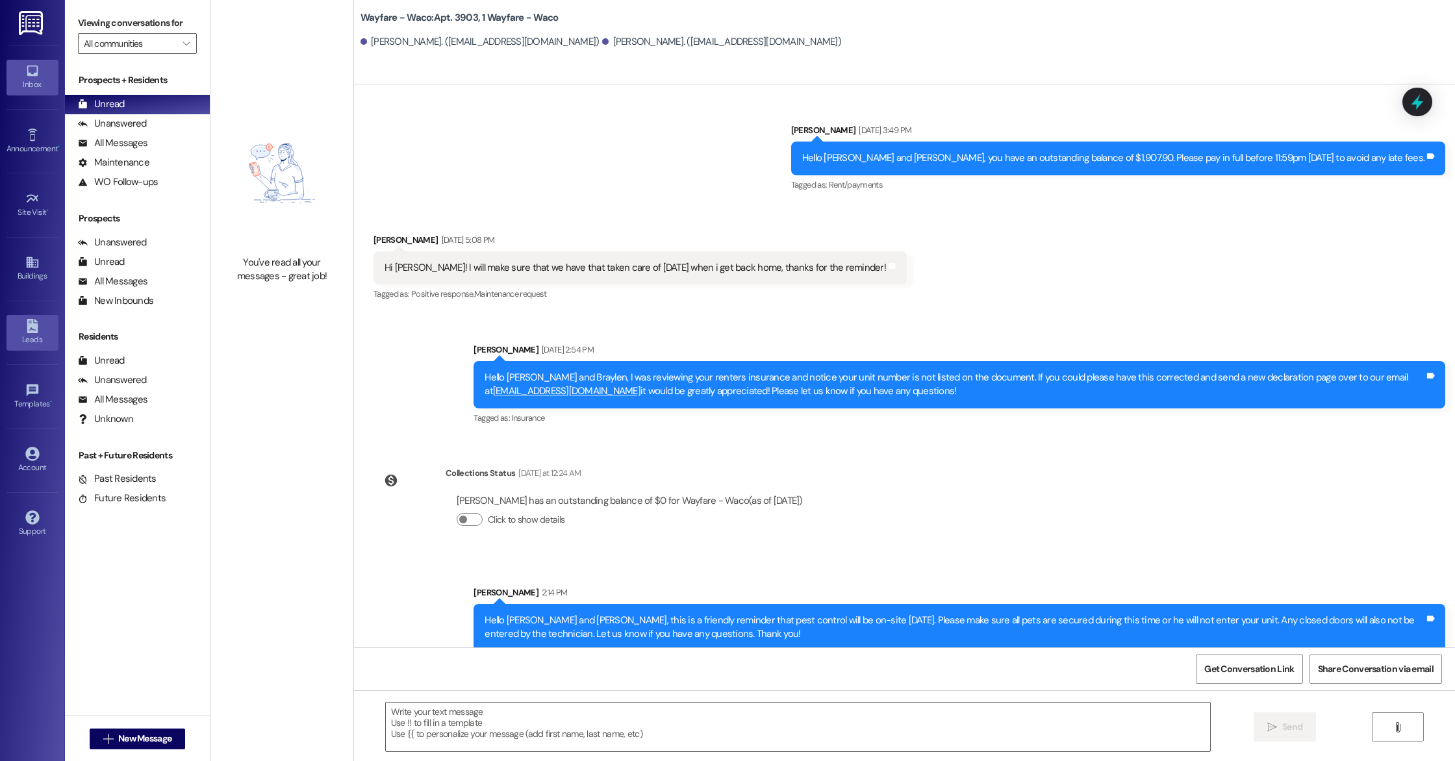
click at [38, 321] on icon at bounding box center [32, 326] width 14 height 14
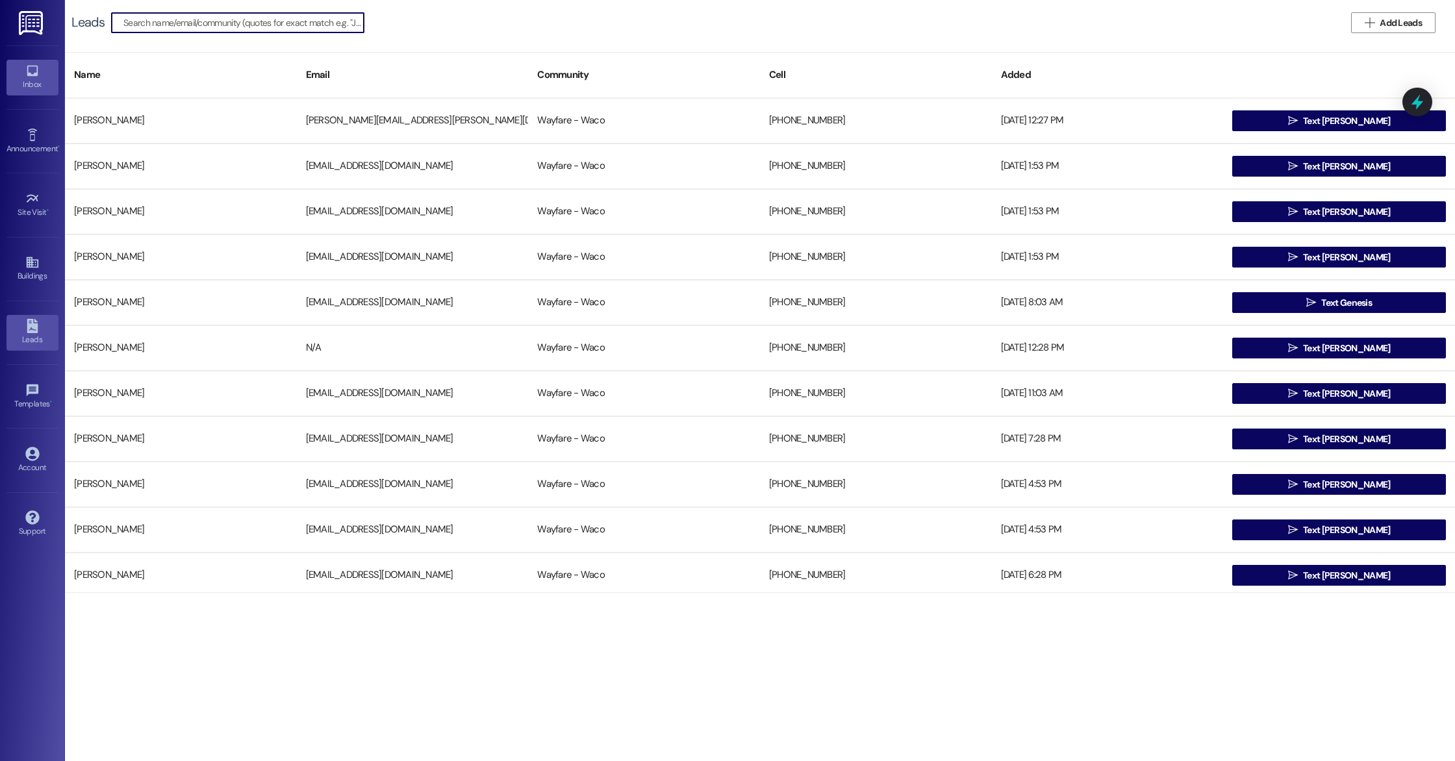
click at [28, 84] on div "Inbox" at bounding box center [32, 84] width 65 height 13
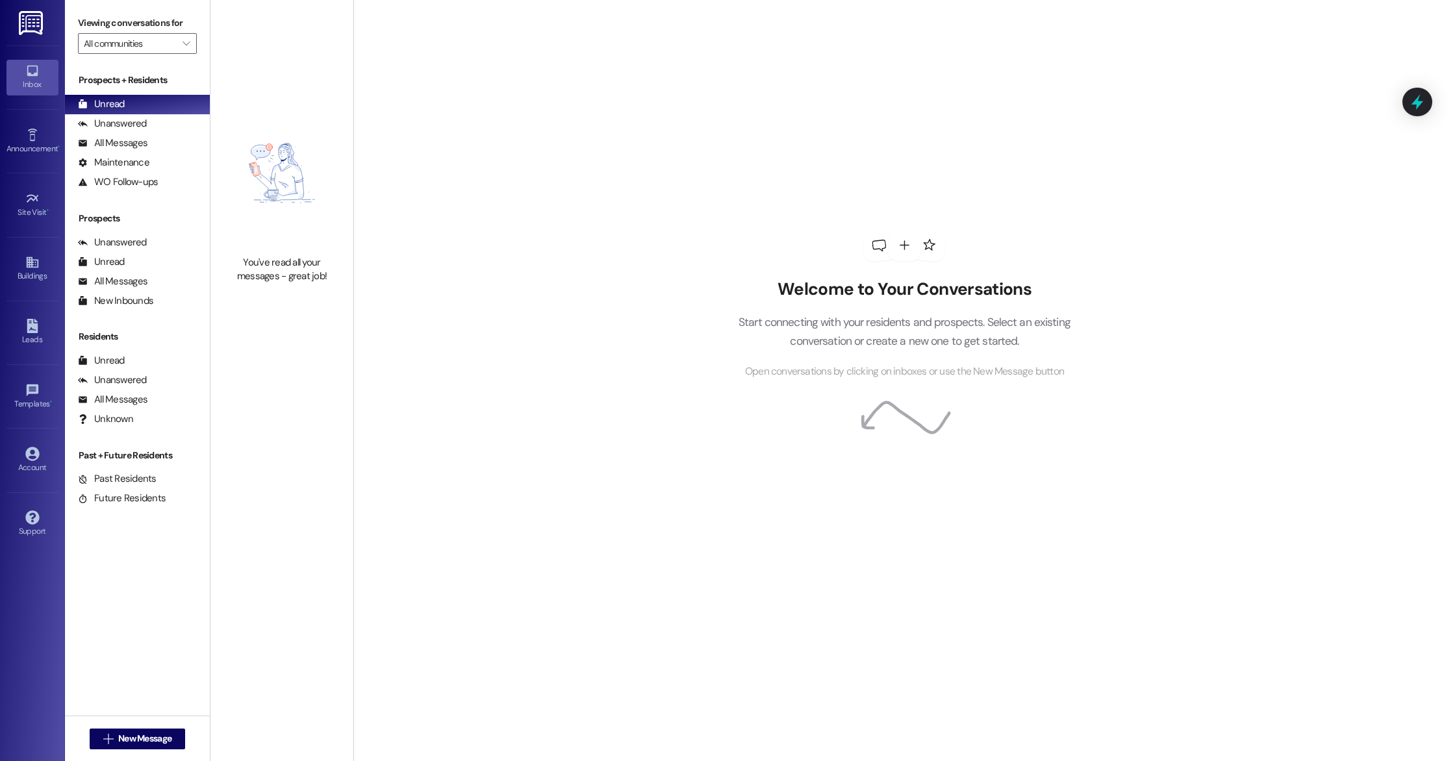
click at [157, 726] on div " New Message" at bounding box center [138, 739] width 96 height 32
click at [157, 737] on span "New Message" at bounding box center [144, 739] width 53 height 14
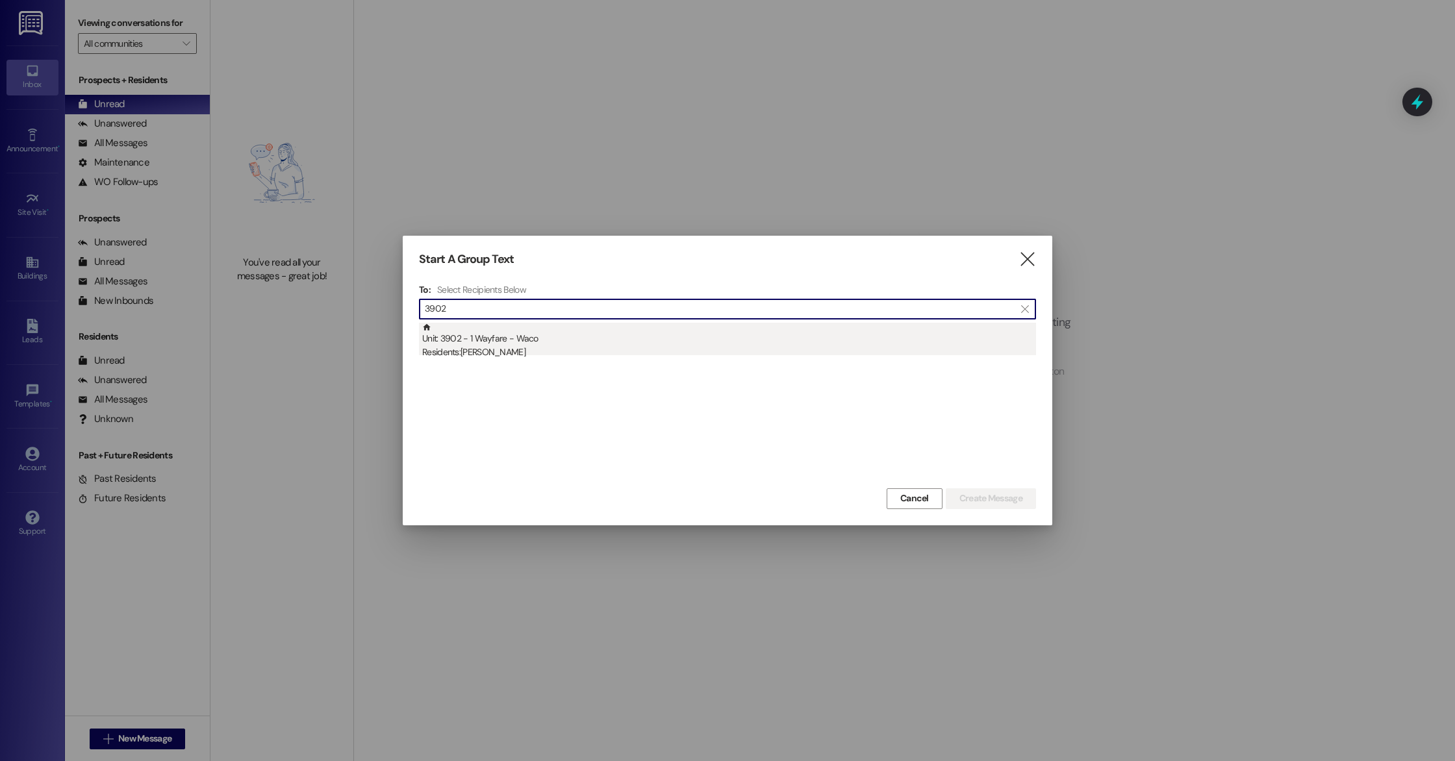
type input "3902"
click at [578, 352] on div "Residents: [PERSON_NAME]" at bounding box center [729, 353] width 614 height 14
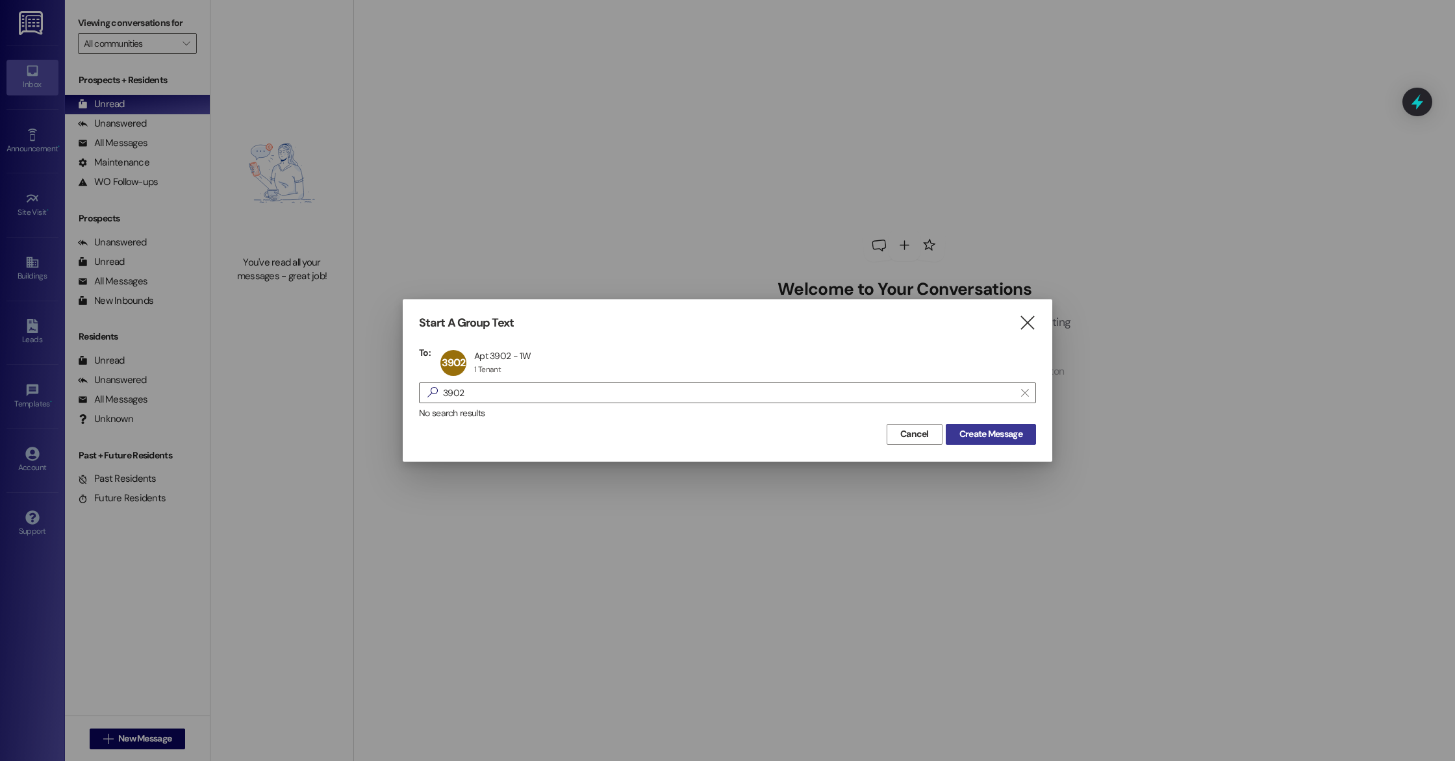
click at [975, 433] on span "Create Message" at bounding box center [991, 435] width 63 height 14
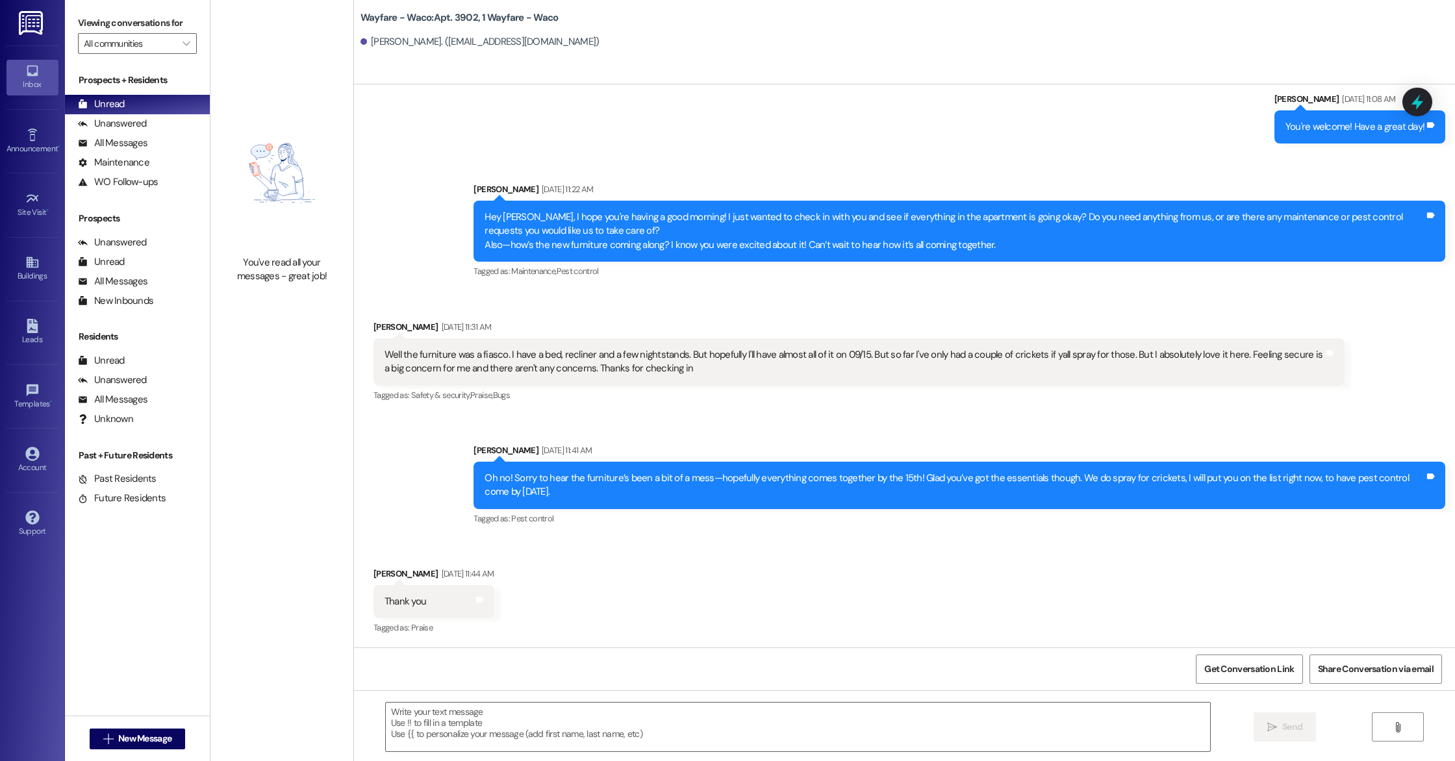
scroll to position [834, 0]
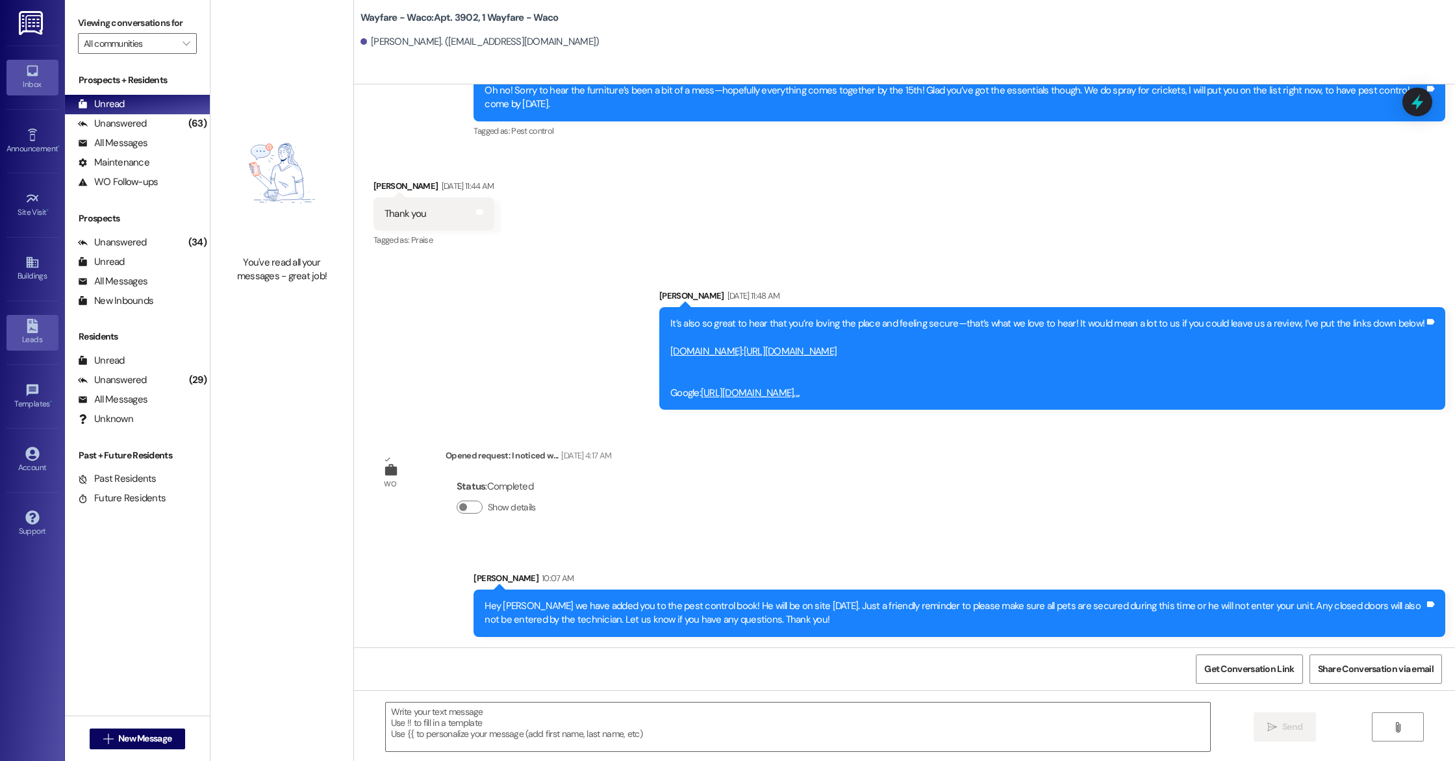
click at [31, 347] on link "Leads" at bounding box center [32, 332] width 52 height 35
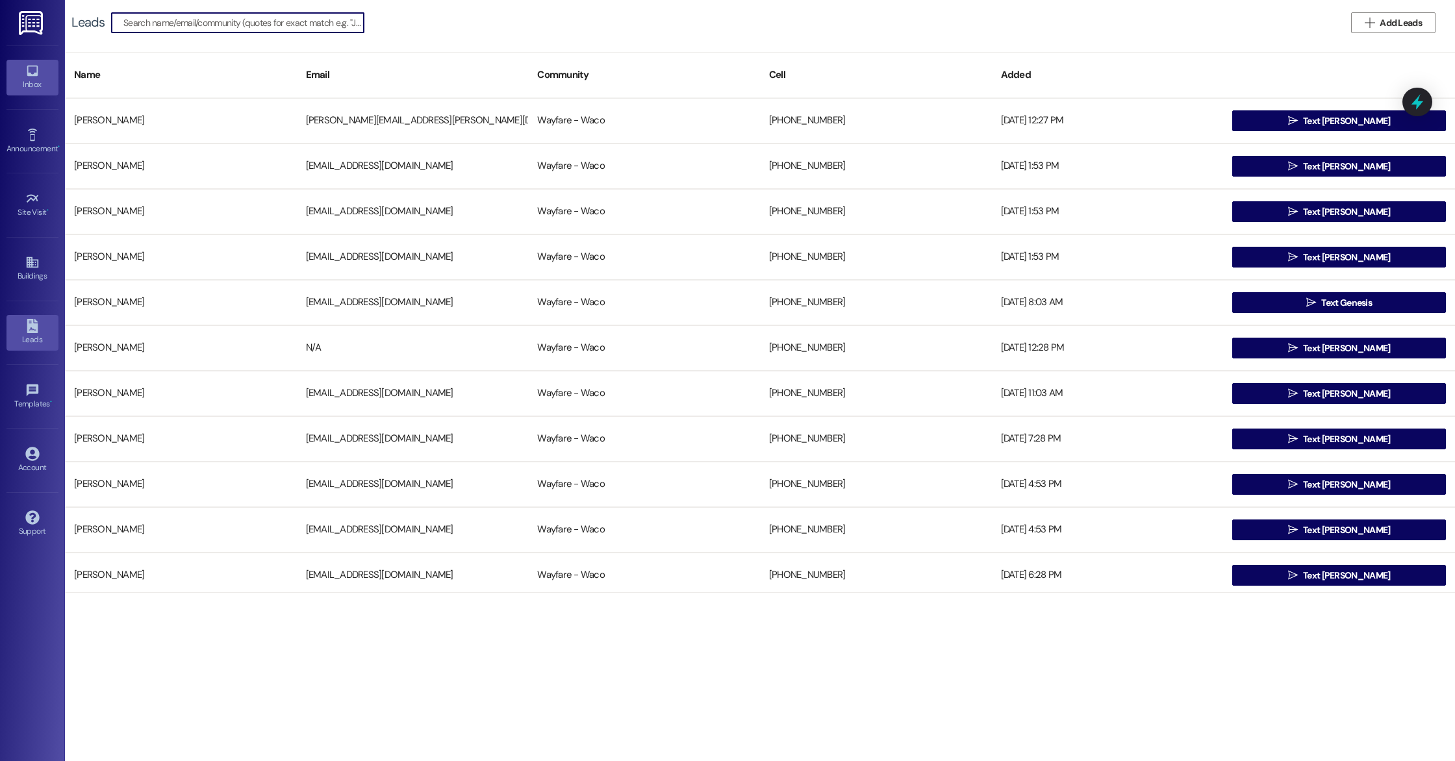
click at [36, 87] on div "Inbox" at bounding box center [32, 84] width 65 height 13
